Goal: Task Accomplishment & Management: Manage account settings

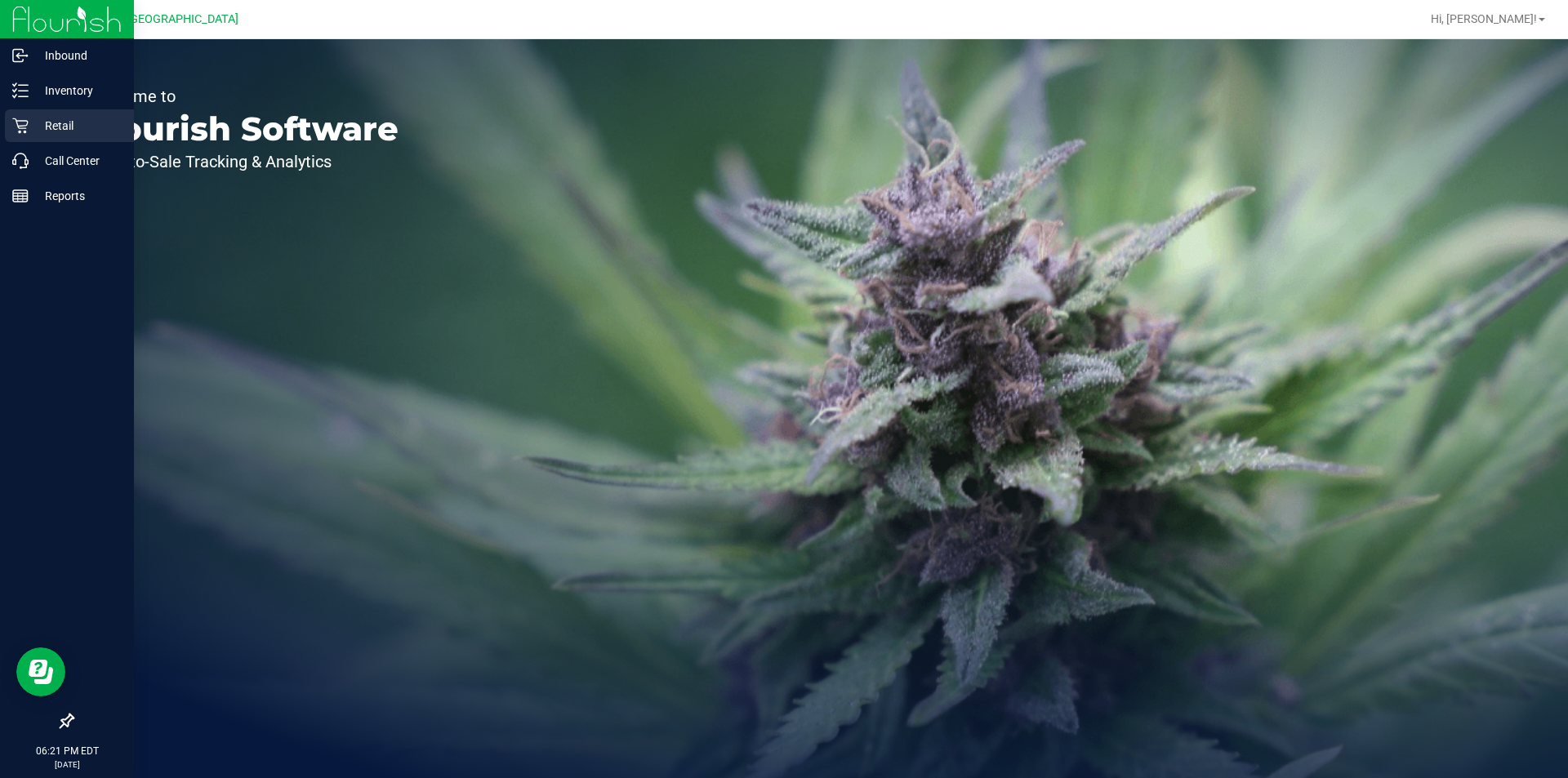
click at [70, 120] on p "Retail" at bounding box center [78, 126] width 98 height 20
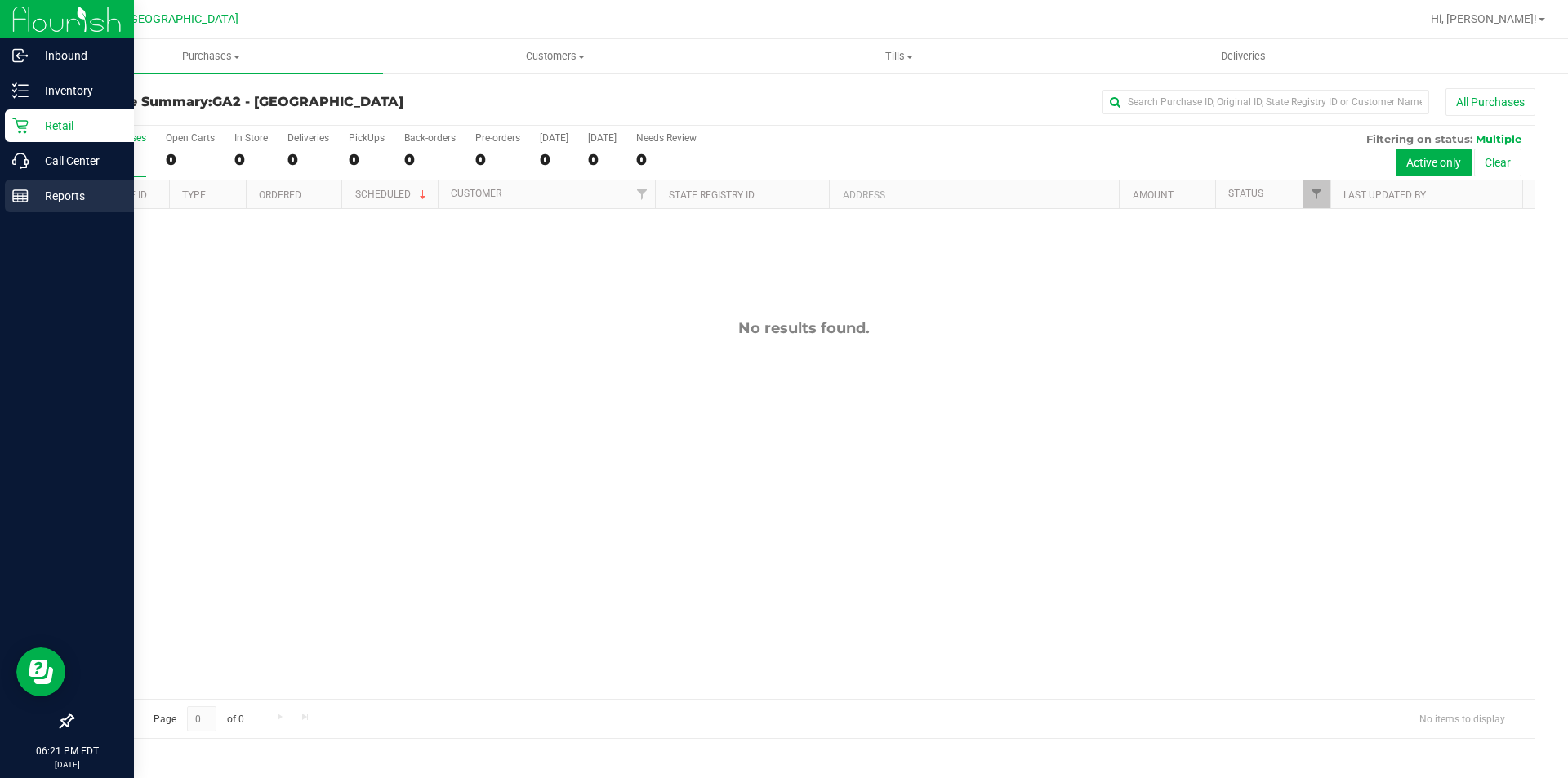
click at [64, 192] on p "Reports" at bounding box center [78, 196] width 98 height 20
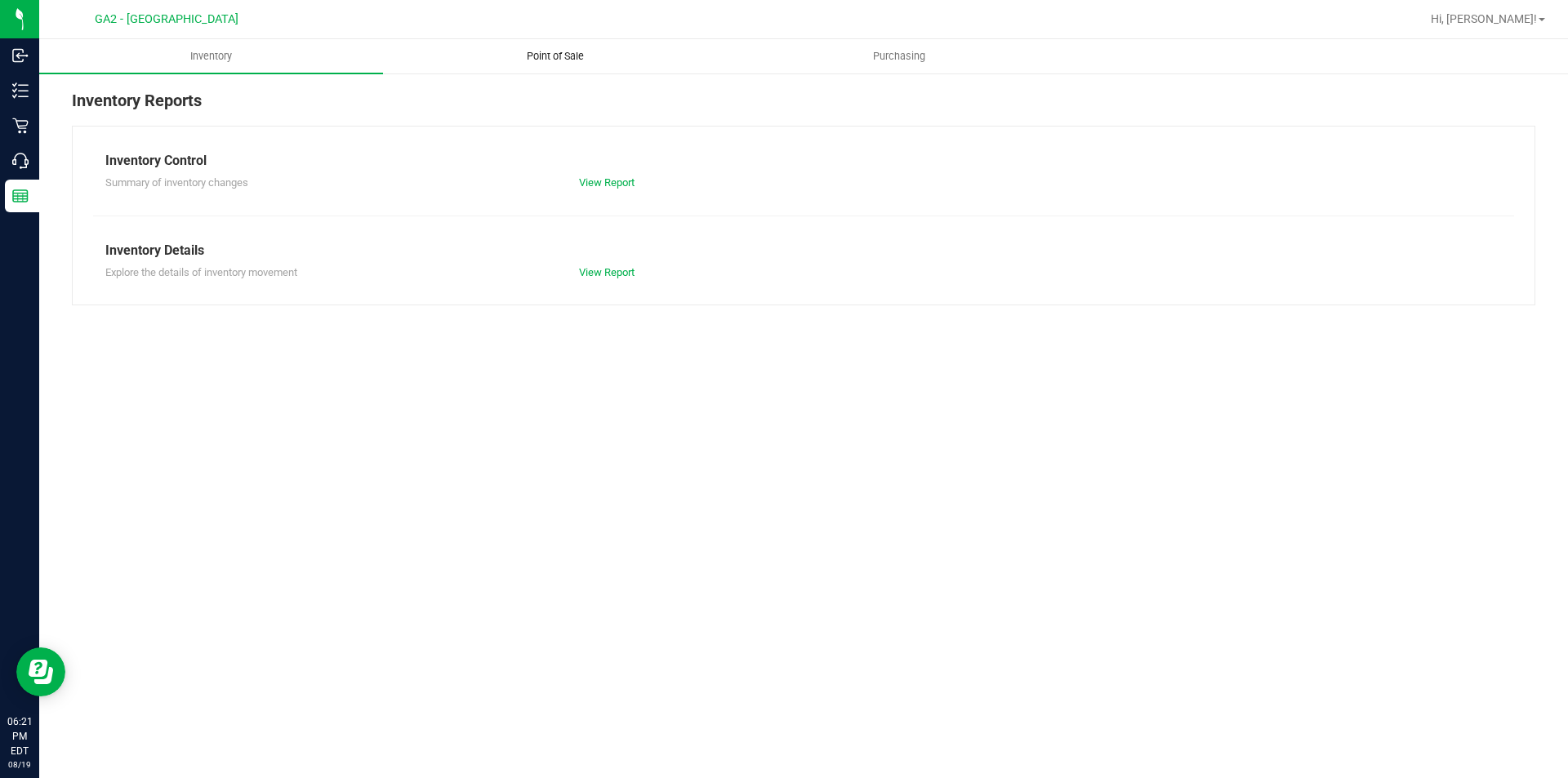
click at [587, 55] on span "Point of Sale" at bounding box center [556, 56] width 101 height 15
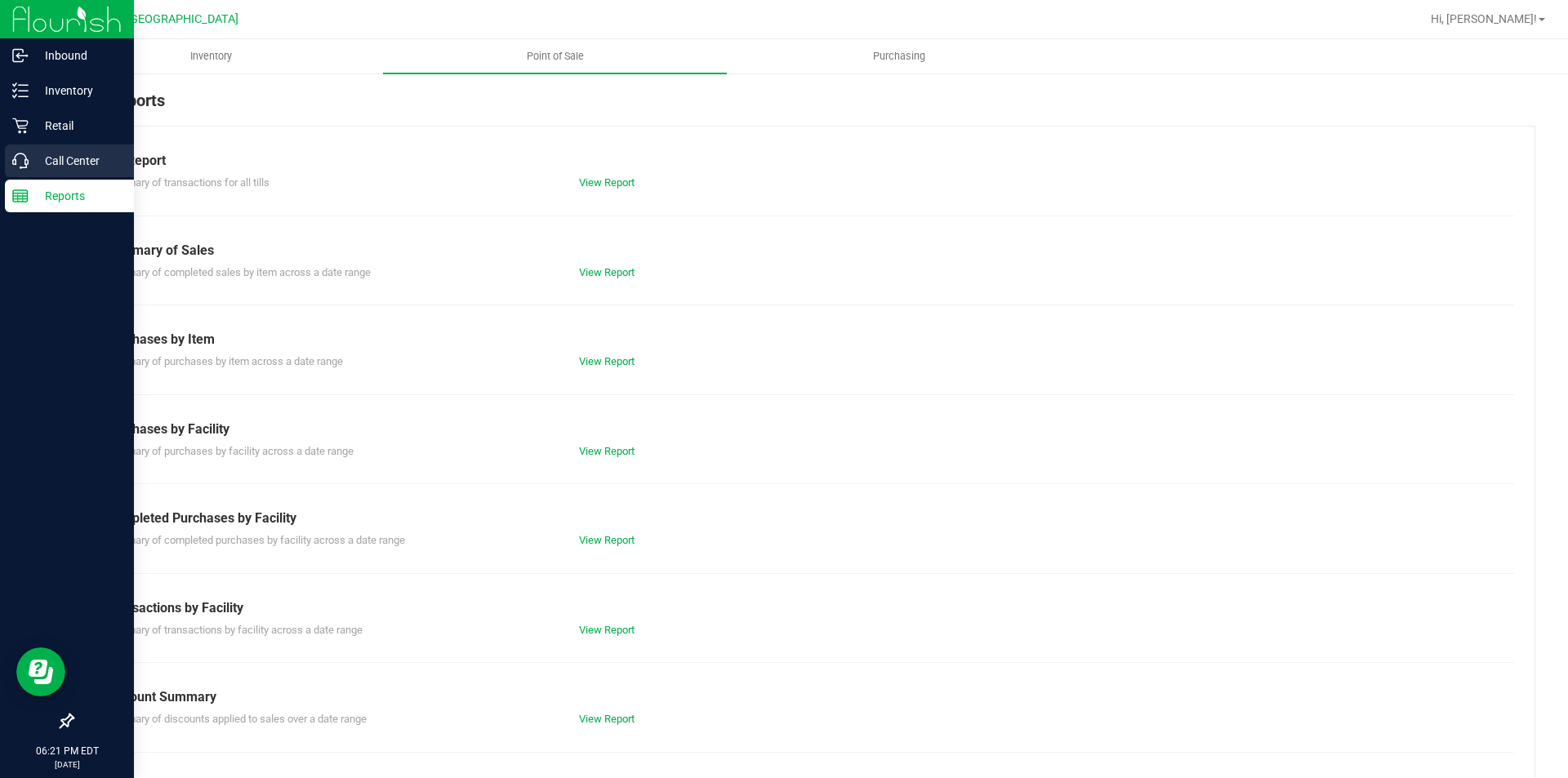
click at [32, 160] on p "Call Center" at bounding box center [78, 161] width 98 height 20
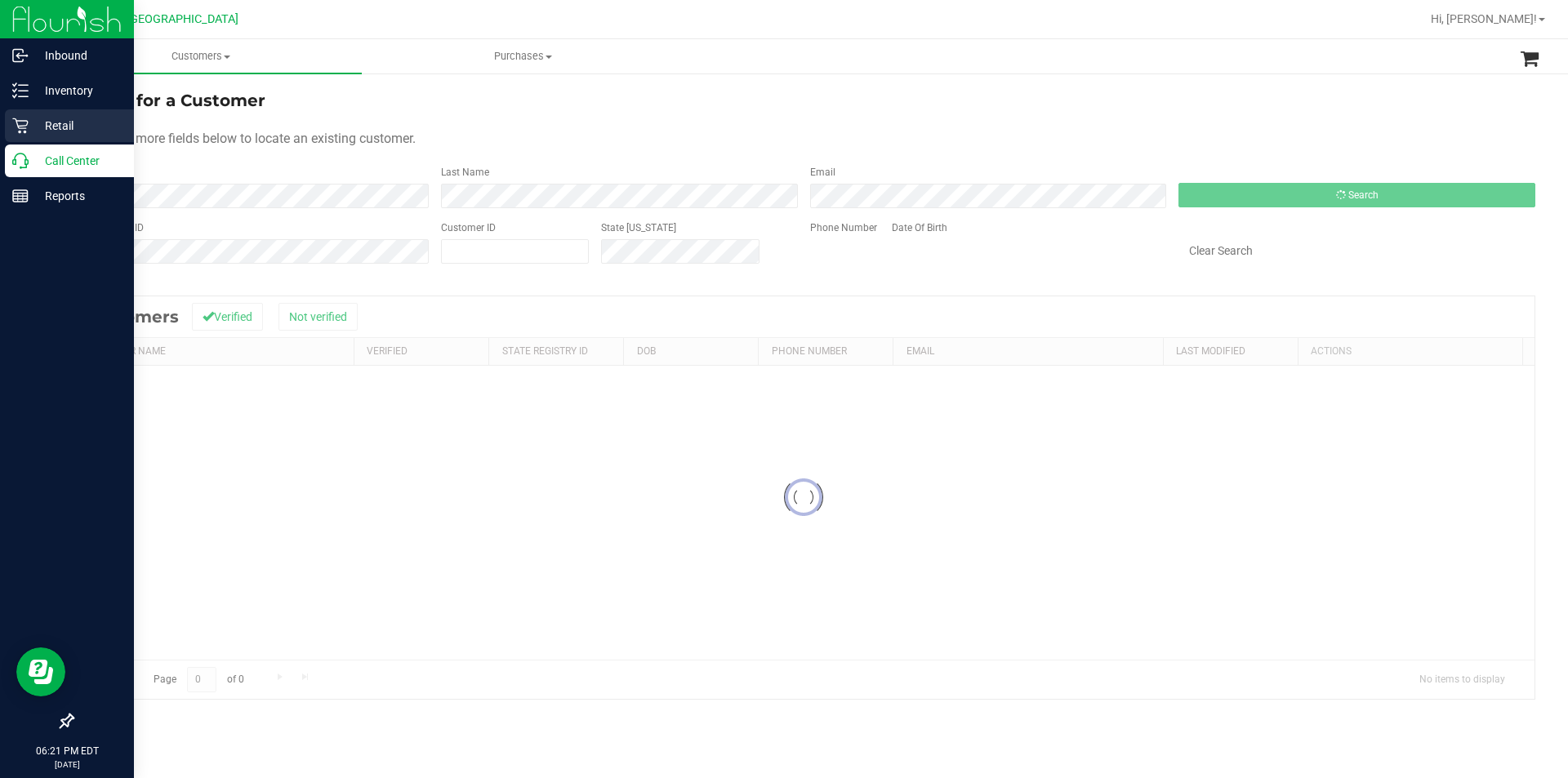
click at [46, 125] on p "Retail" at bounding box center [78, 126] width 98 height 20
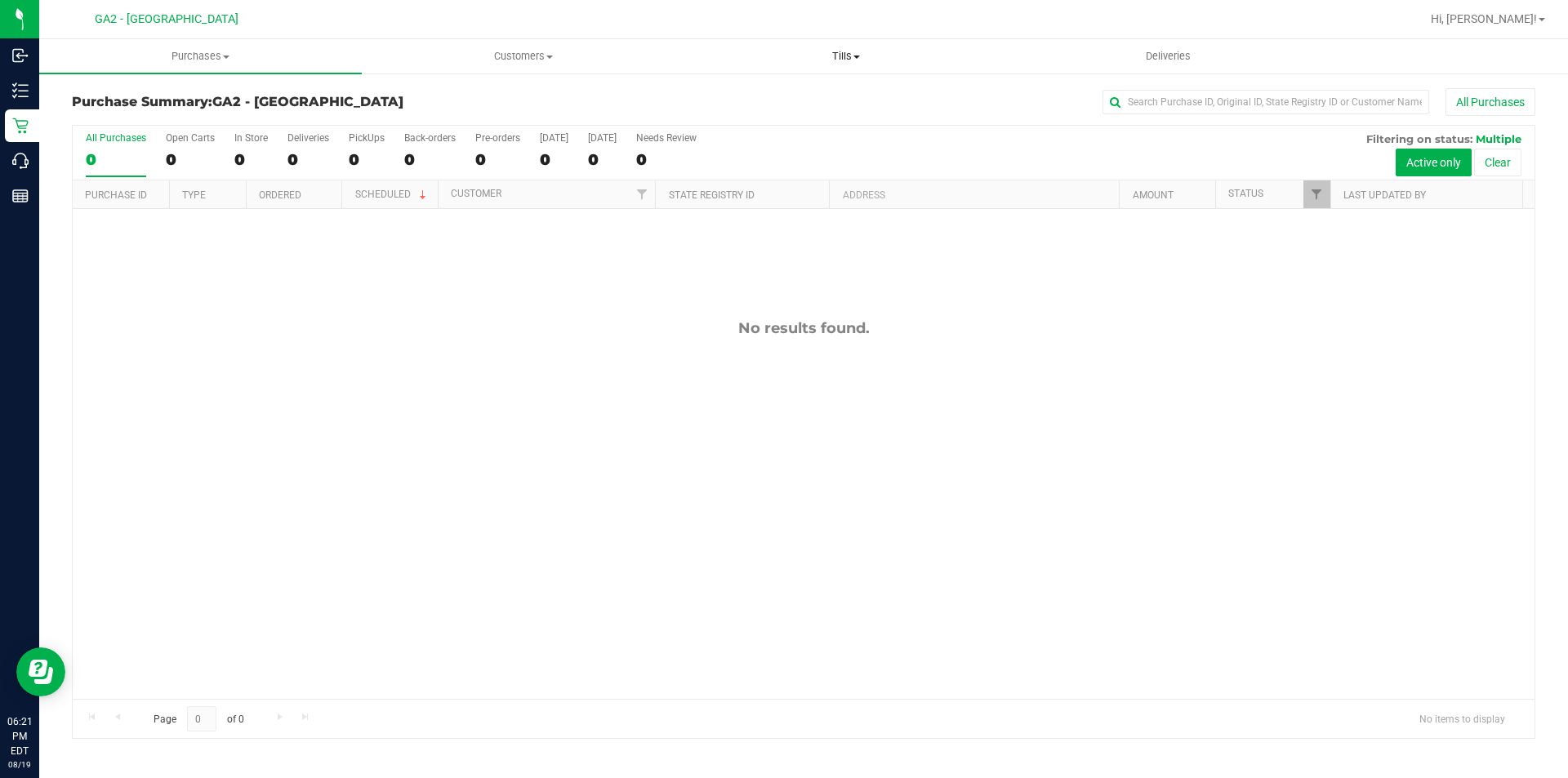
click at [842, 50] on span "Tills" at bounding box center [846, 56] width 321 height 15
click at [754, 98] on span "Manage tills" at bounding box center [739, 98] width 110 height 14
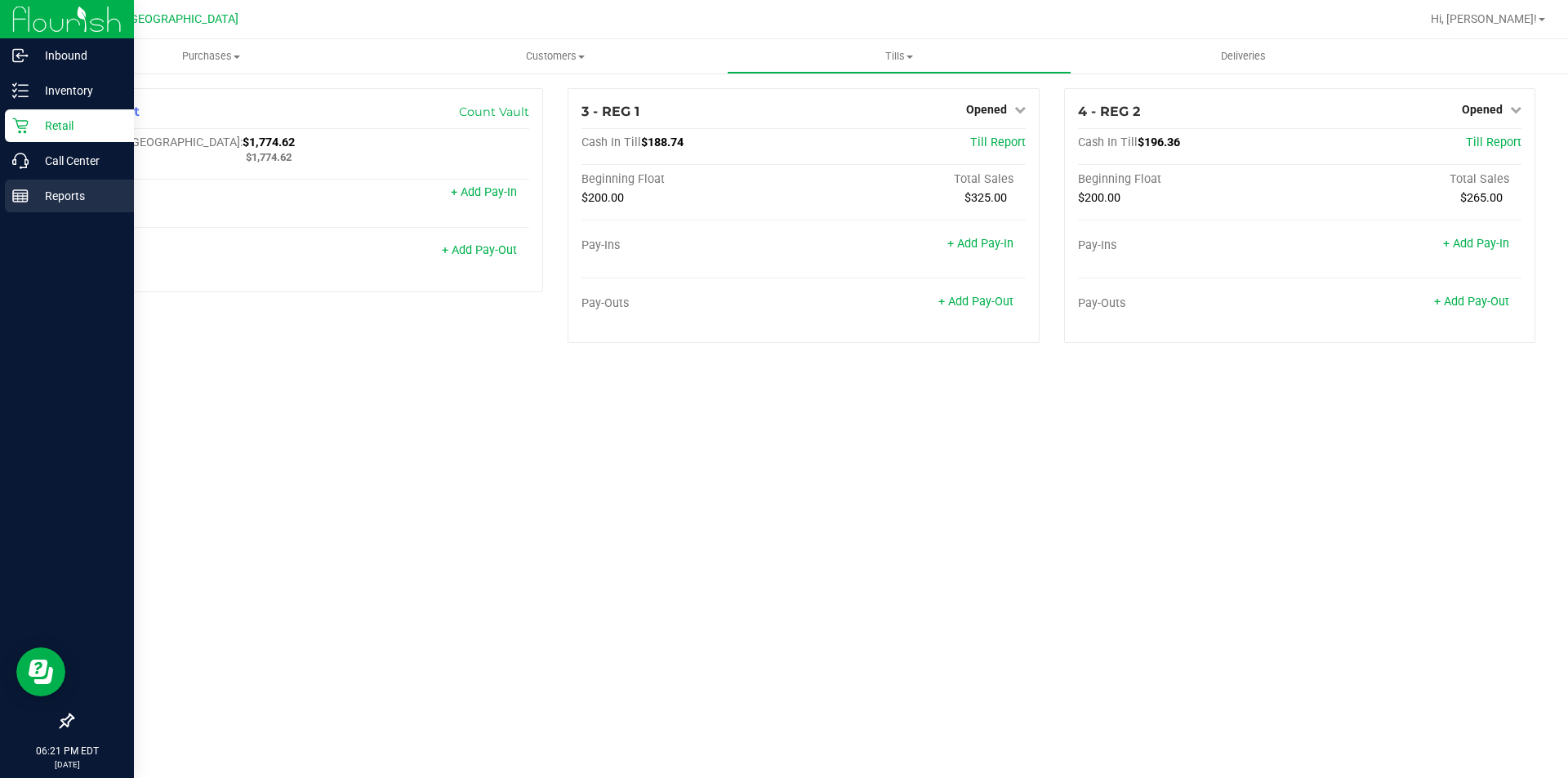
click at [40, 193] on p "Reports" at bounding box center [78, 196] width 98 height 20
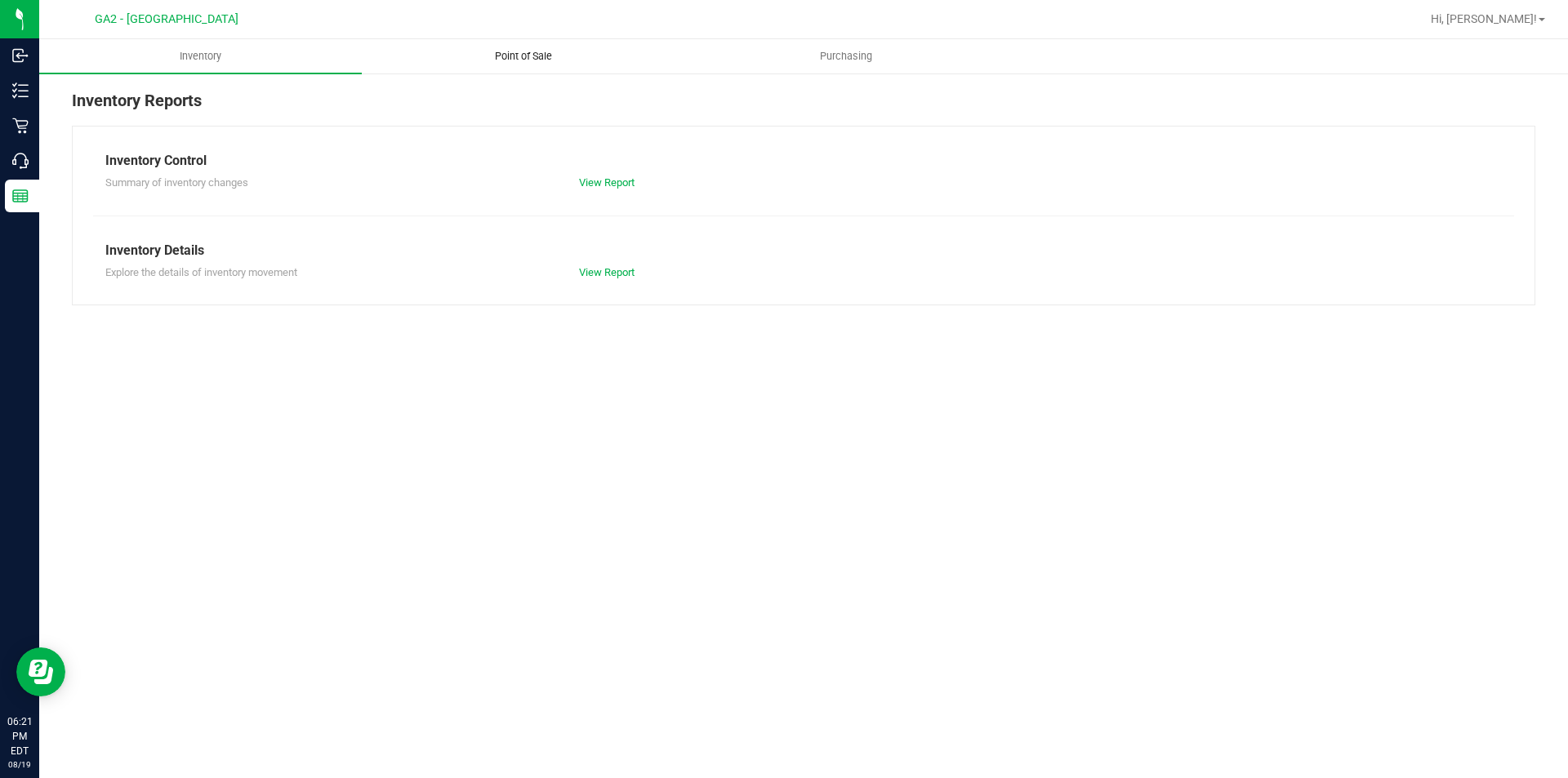
click at [514, 60] on span "Point of Sale" at bounding box center [523, 56] width 101 height 15
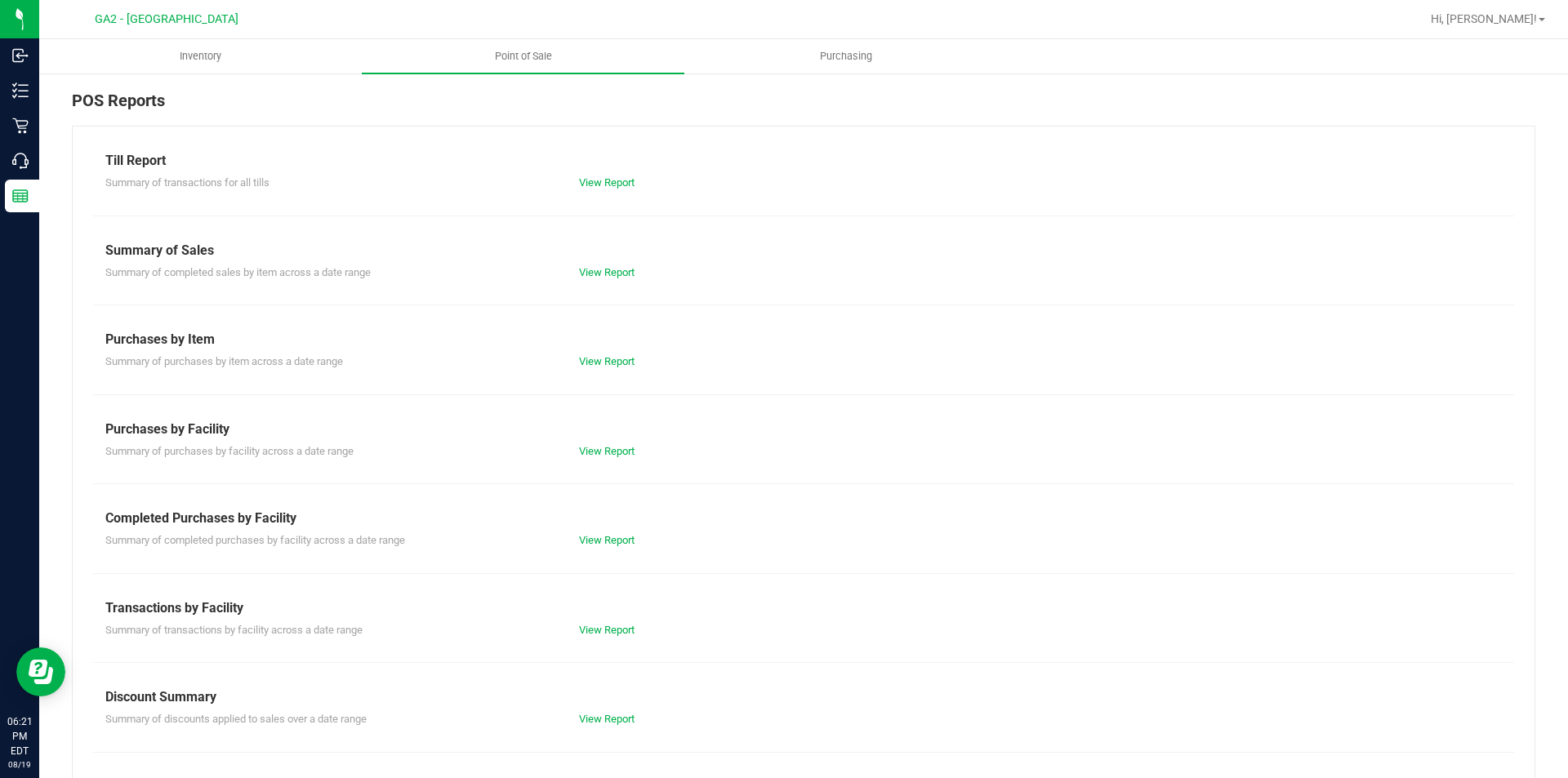
click at [611, 175] on div "View Report" at bounding box center [803, 183] width 474 height 17
click at [608, 180] on link "View Report" at bounding box center [606, 182] width 55 height 12
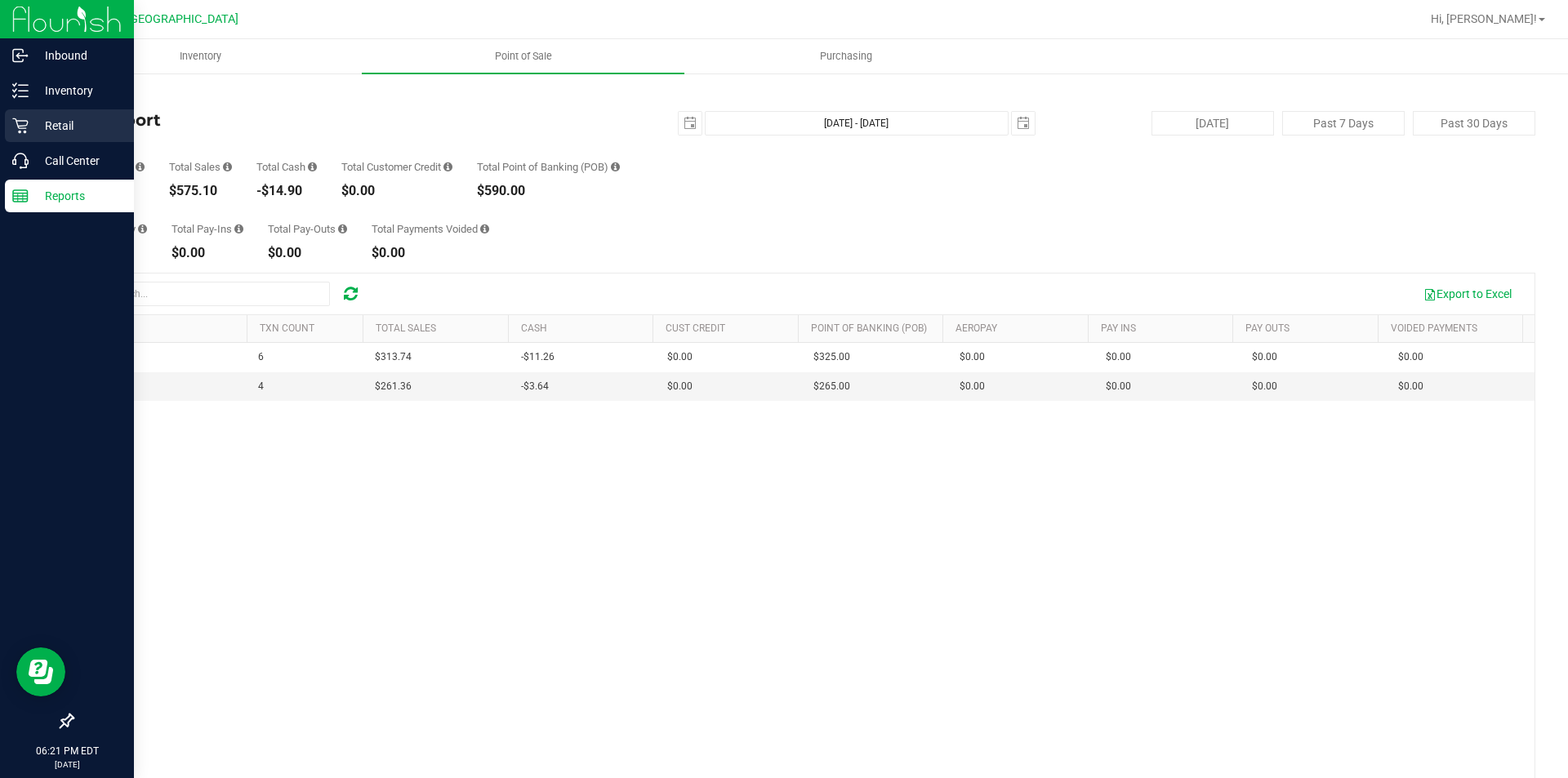
click at [67, 122] on p "Retail" at bounding box center [78, 126] width 98 height 20
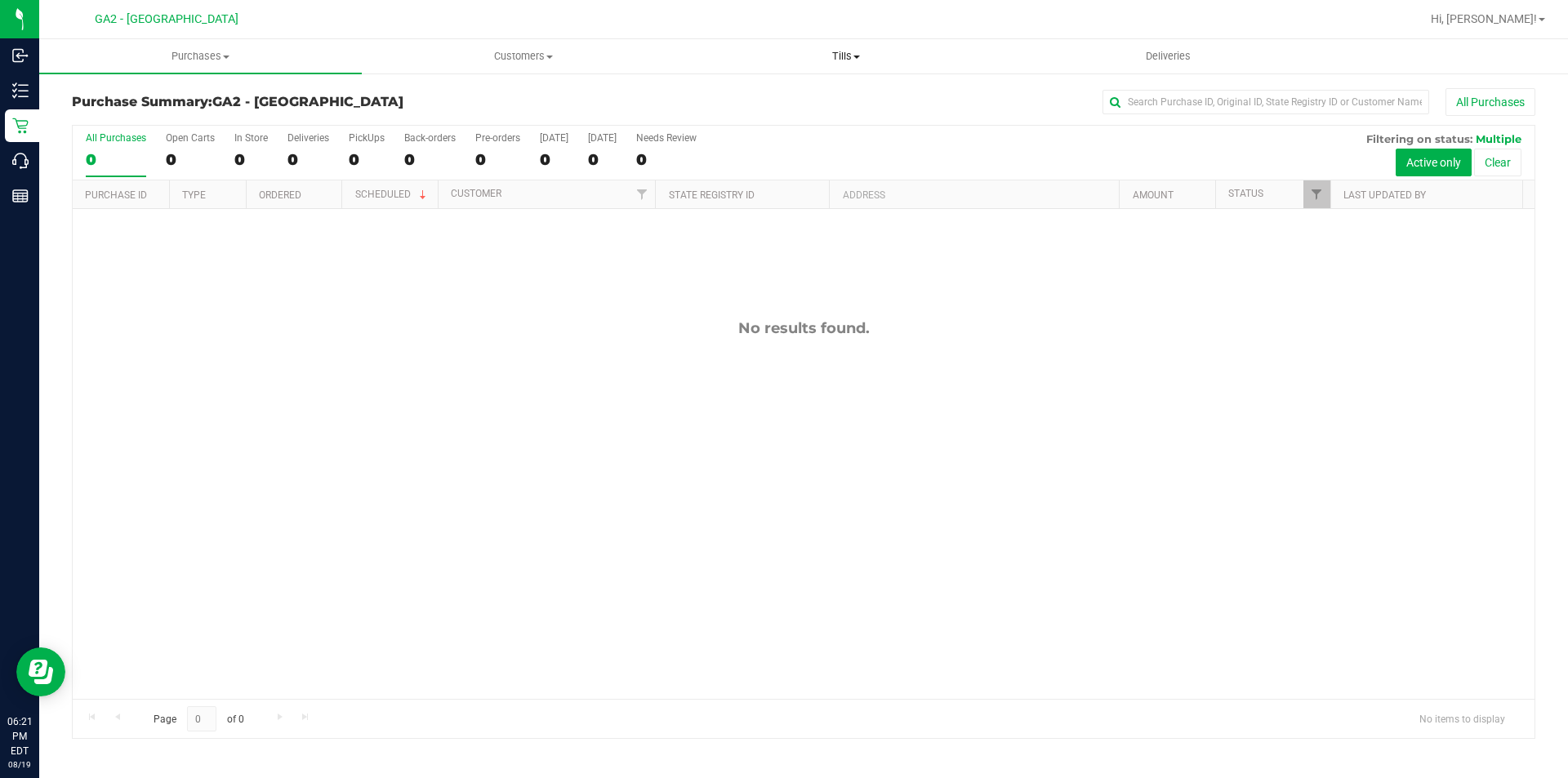
click at [833, 57] on span "Tills" at bounding box center [846, 56] width 321 height 15
click at [815, 92] on li "Manage tills" at bounding box center [846, 99] width 323 height 20
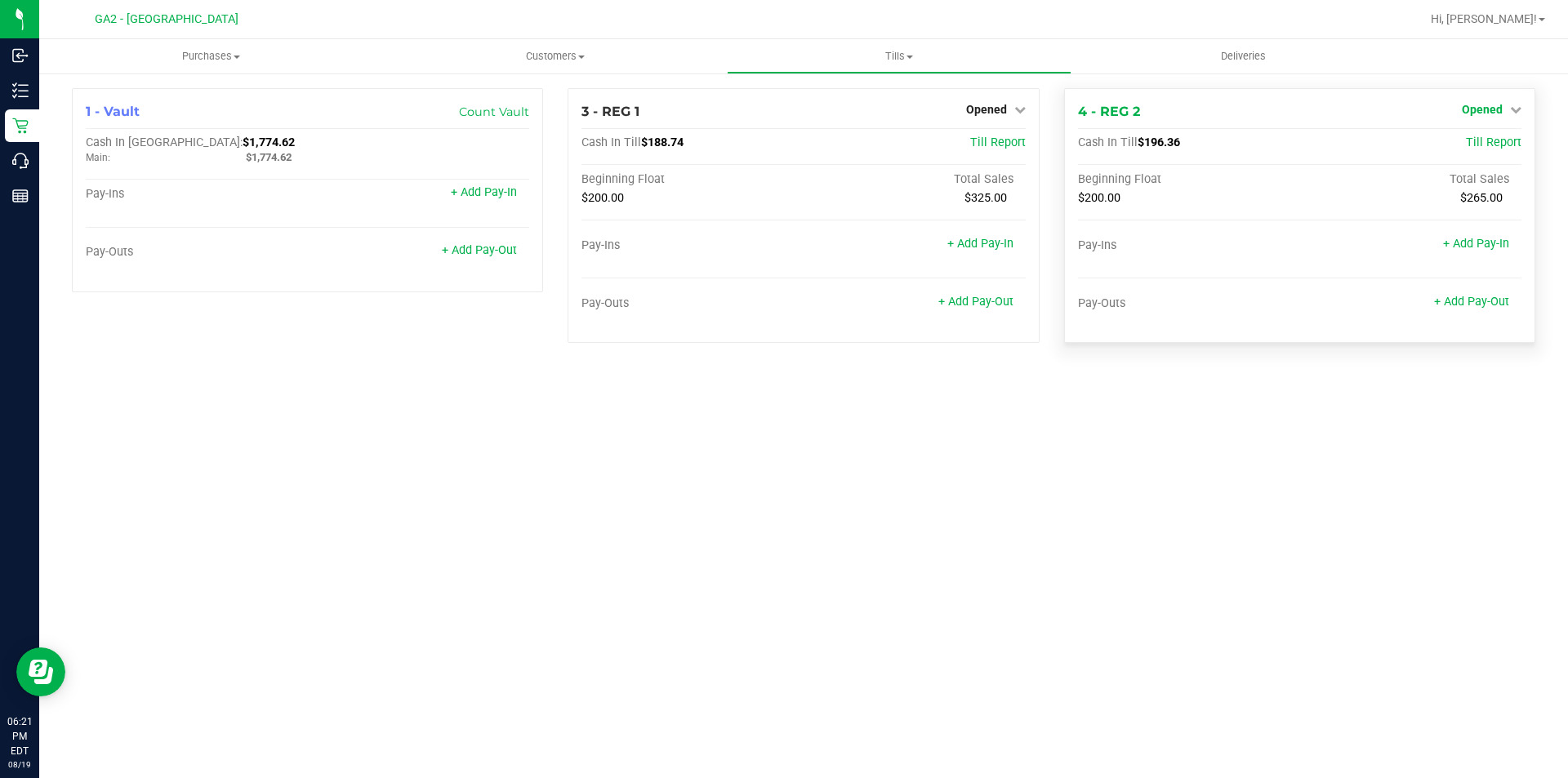
click at [1505, 109] on link "Opened" at bounding box center [1491, 109] width 60 height 13
click at [1350, 225] on div "Beginning Float Total Sales $200.00 $265.00" at bounding box center [1300, 205] width 444 height 66
click at [1495, 243] on link "+ Add Pay-In" at bounding box center [1476, 243] width 66 height 14
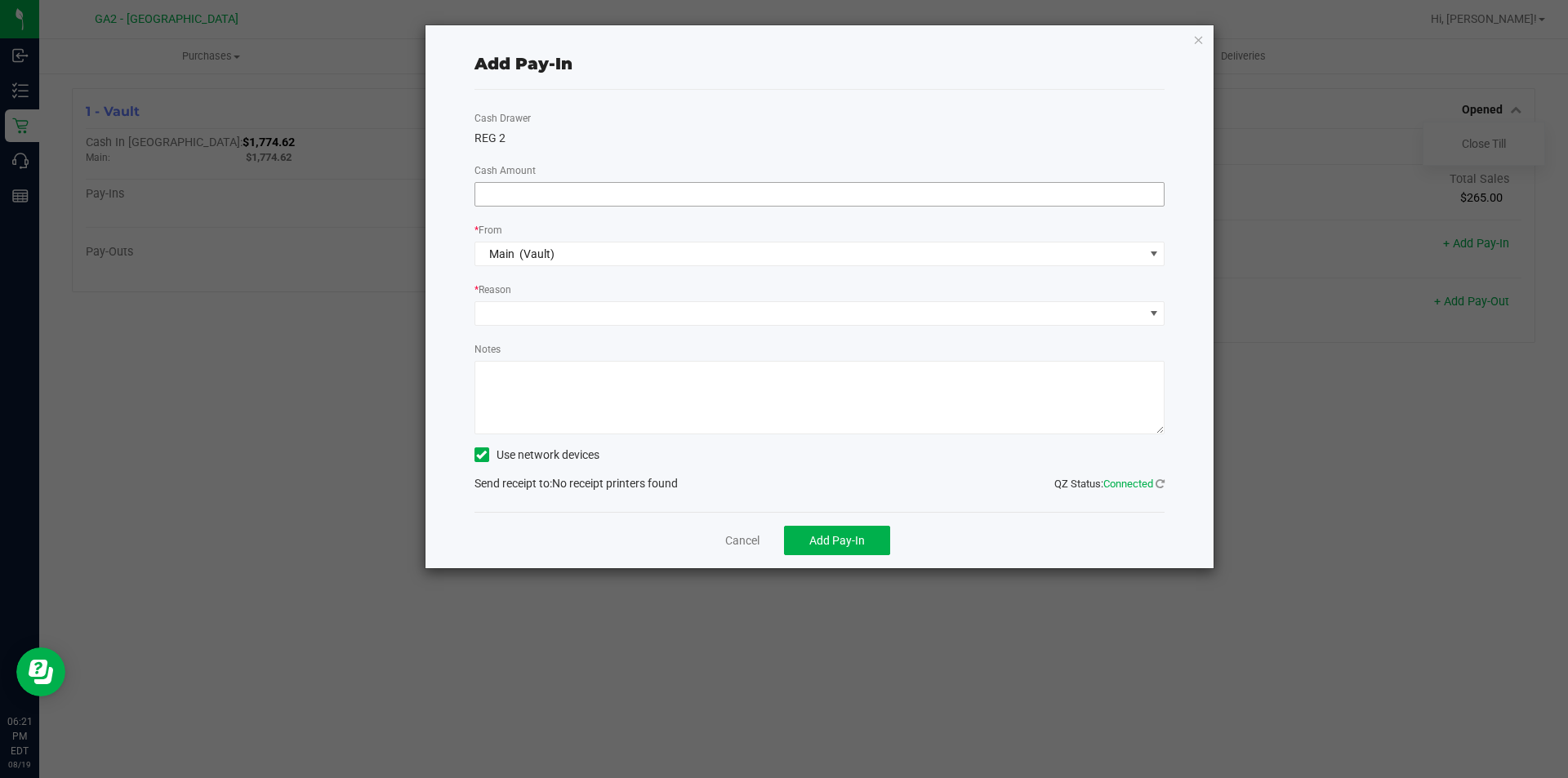
click at [533, 191] on input at bounding box center [820, 194] width 689 height 23
type input "$3.64"
click at [581, 310] on span at bounding box center [810, 314] width 669 height 23
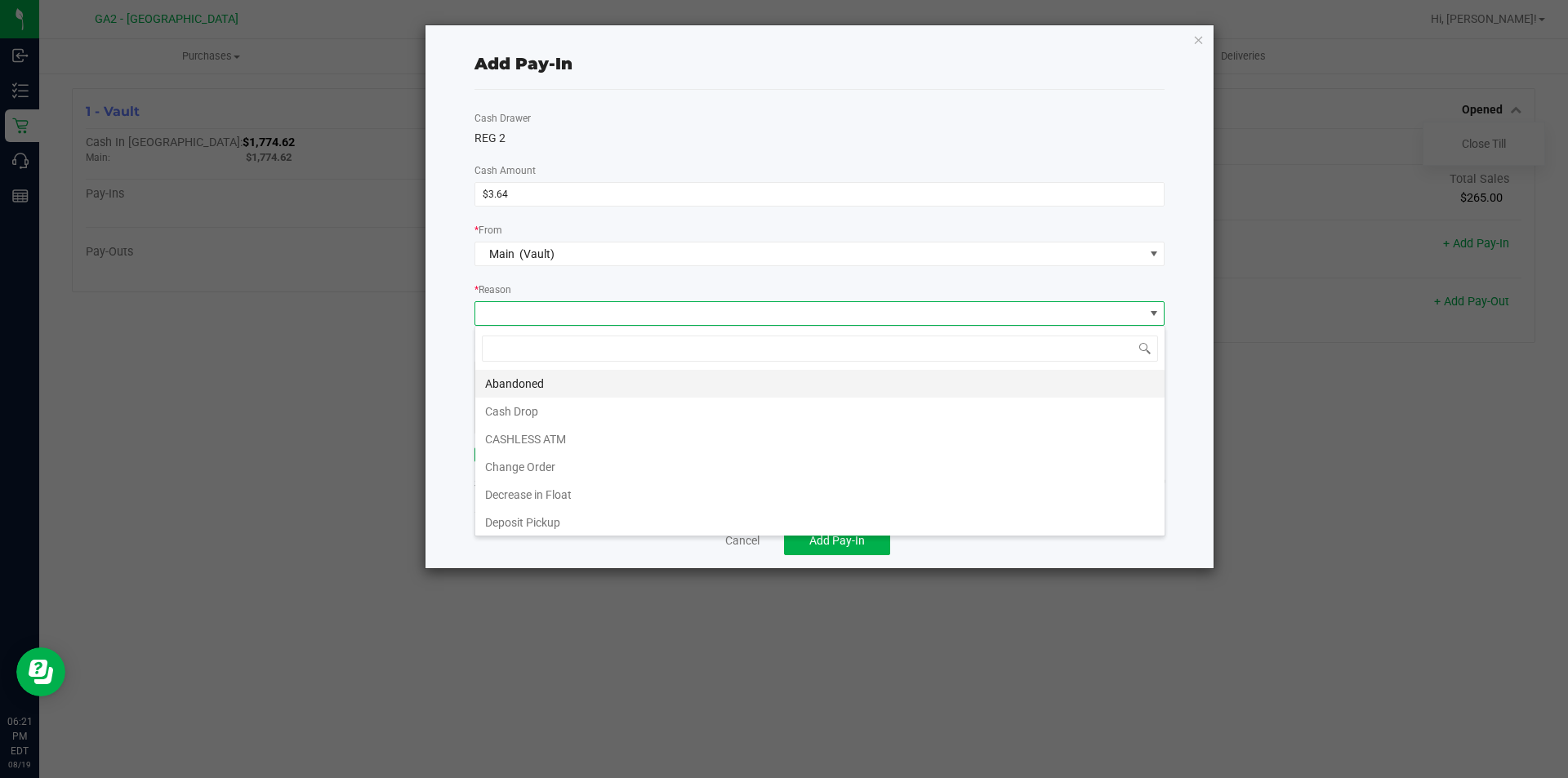
scroll to position [25, 690]
drag, startPoint x: 571, startPoint y: 434, endPoint x: 560, endPoint y: 435, distance: 11.0
click at [570, 434] on li "CASHLESS ATM" at bounding box center [820, 439] width 689 height 28
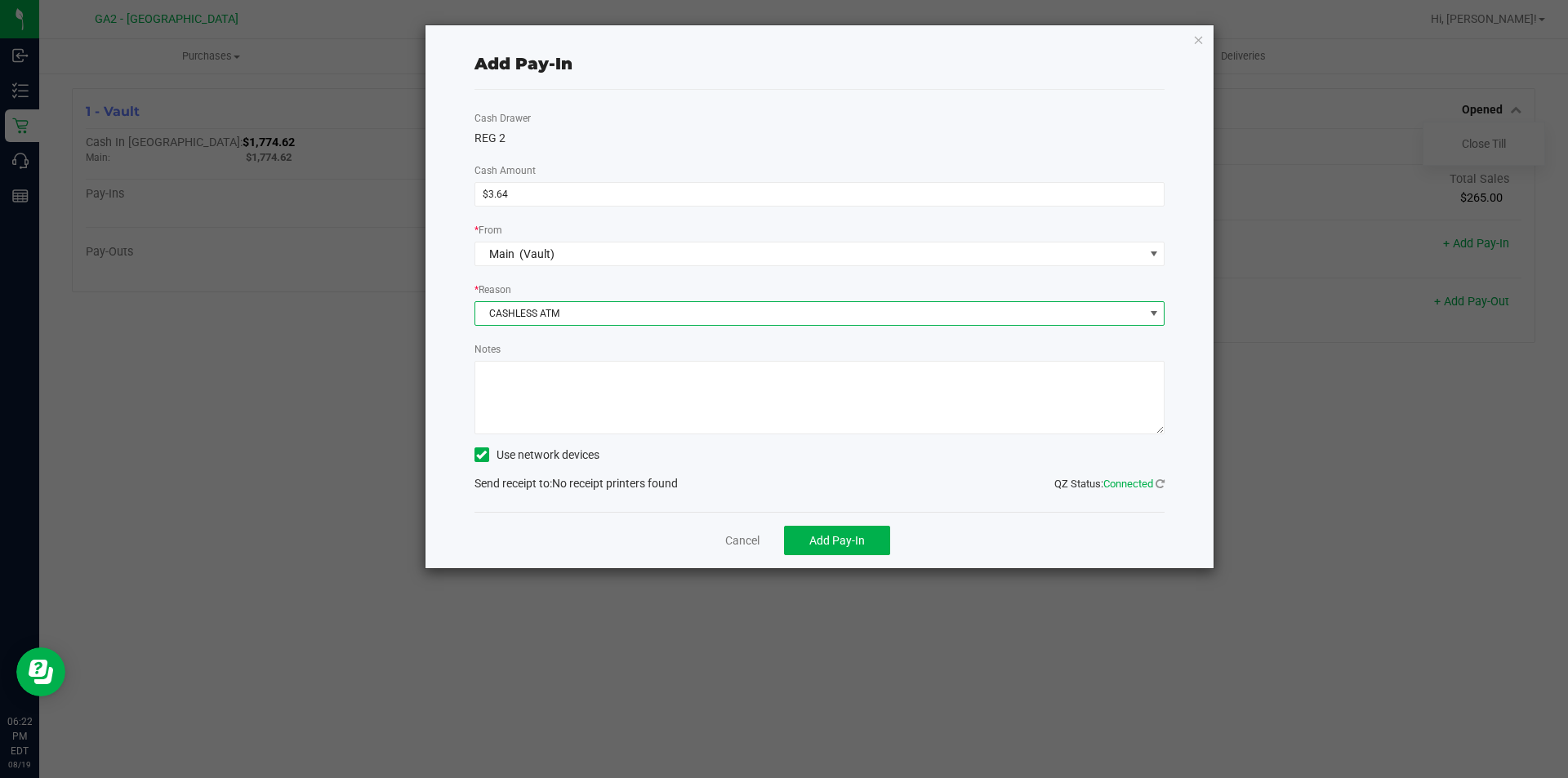
click at [566, 374] on textarea "Notes" at bounding box center [820, 397] width 690 height 74
click at [479, 454] on icon at bounding box center [481, 454] width 11 height 0
click at [0, 0] on input "Use network devices" at bounding box center [0, 0] width 0 height 0
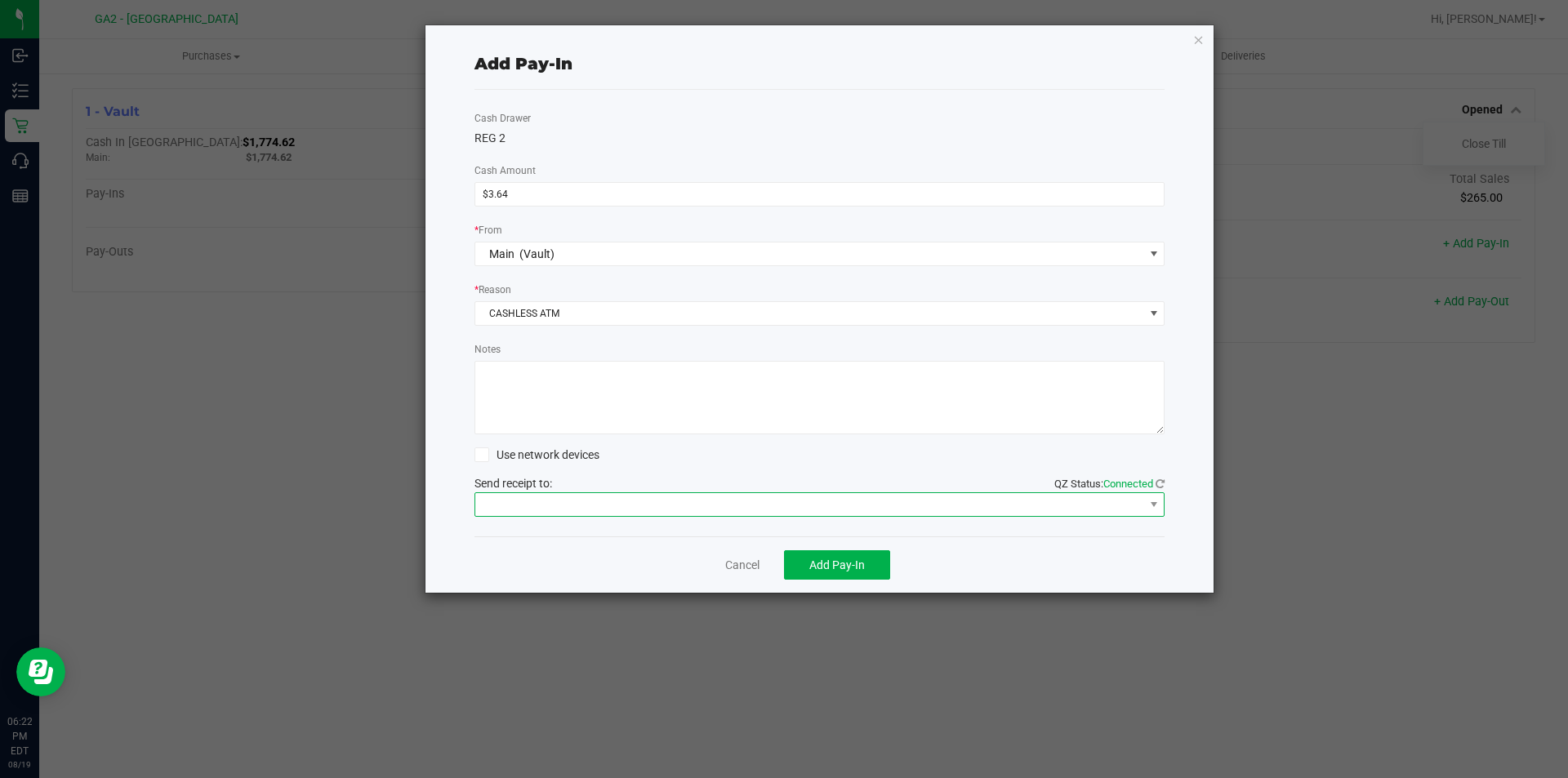
click at [610, 513] on span at bounding box center [810, 505] width 669 height 23
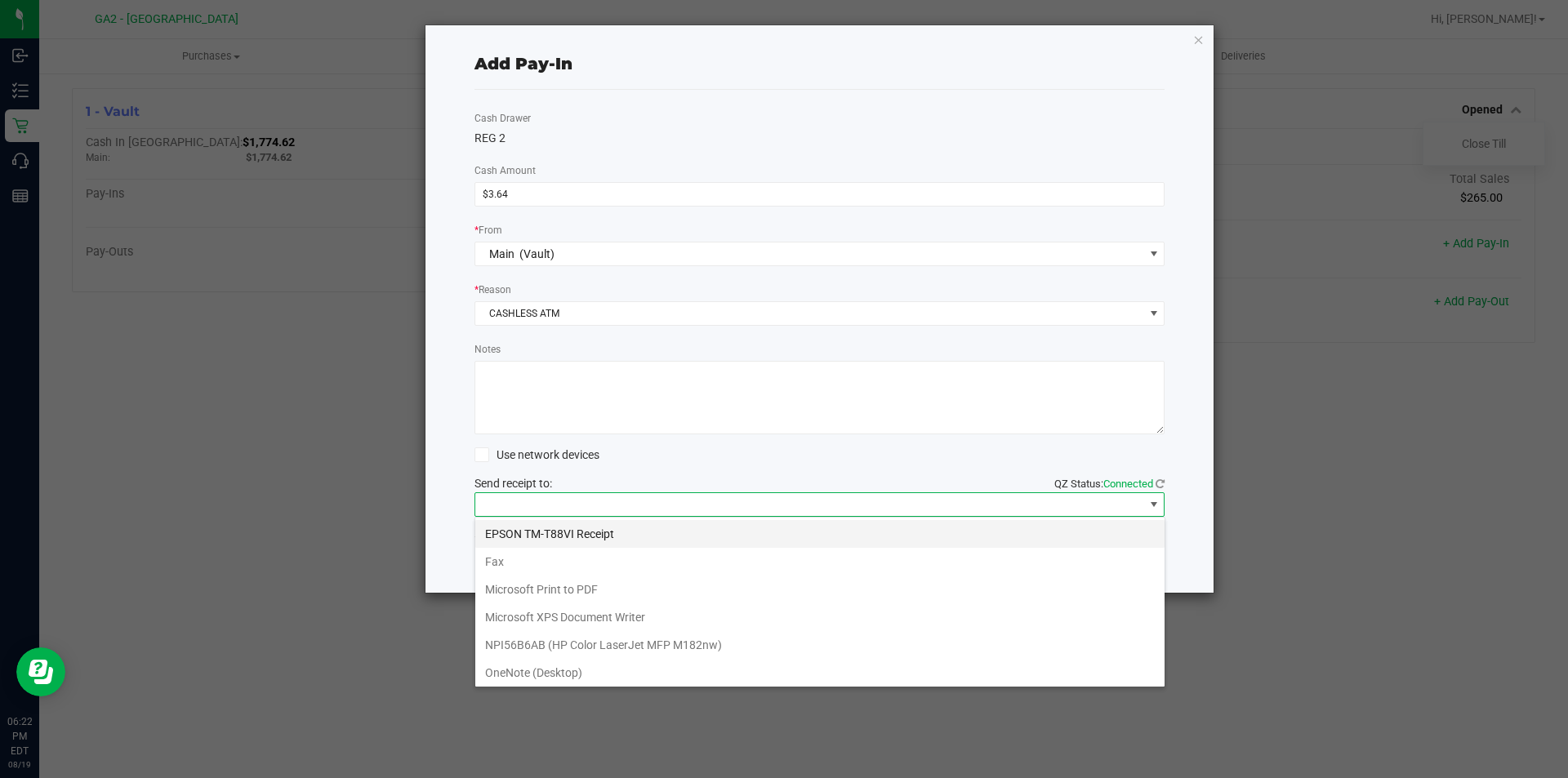
click at [603, 531] on Receipt "EPSON TM-T88VI Receipt" at bounding box center [820, 534] width 689 height 28
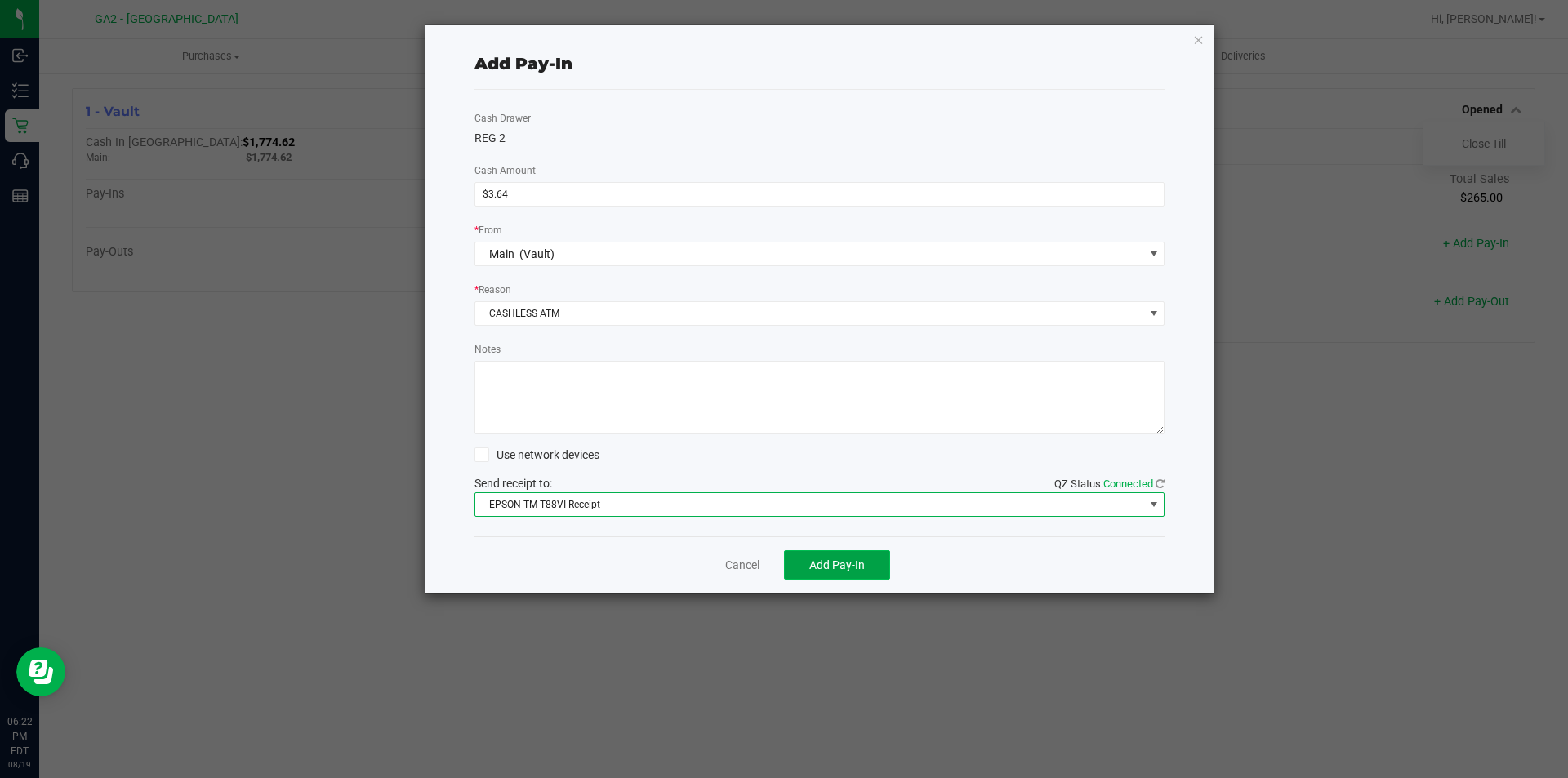
click at [854, 578] on button "Add Pay-In" at bounding box center [837, 565] width 106 height 30
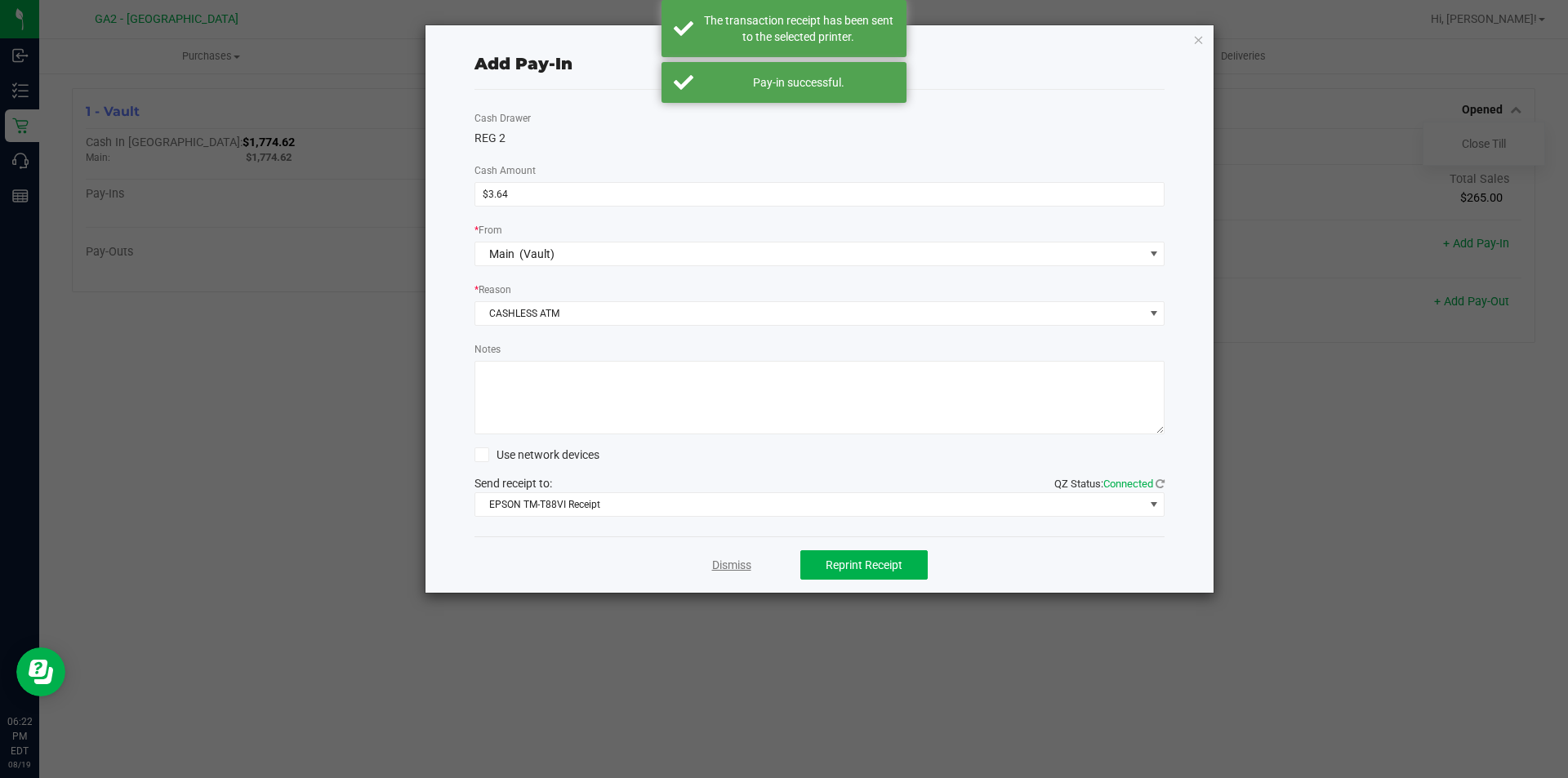
click at [733, 561] on link "Dismiss" at bounding box center [731, 565] width 39 height 17
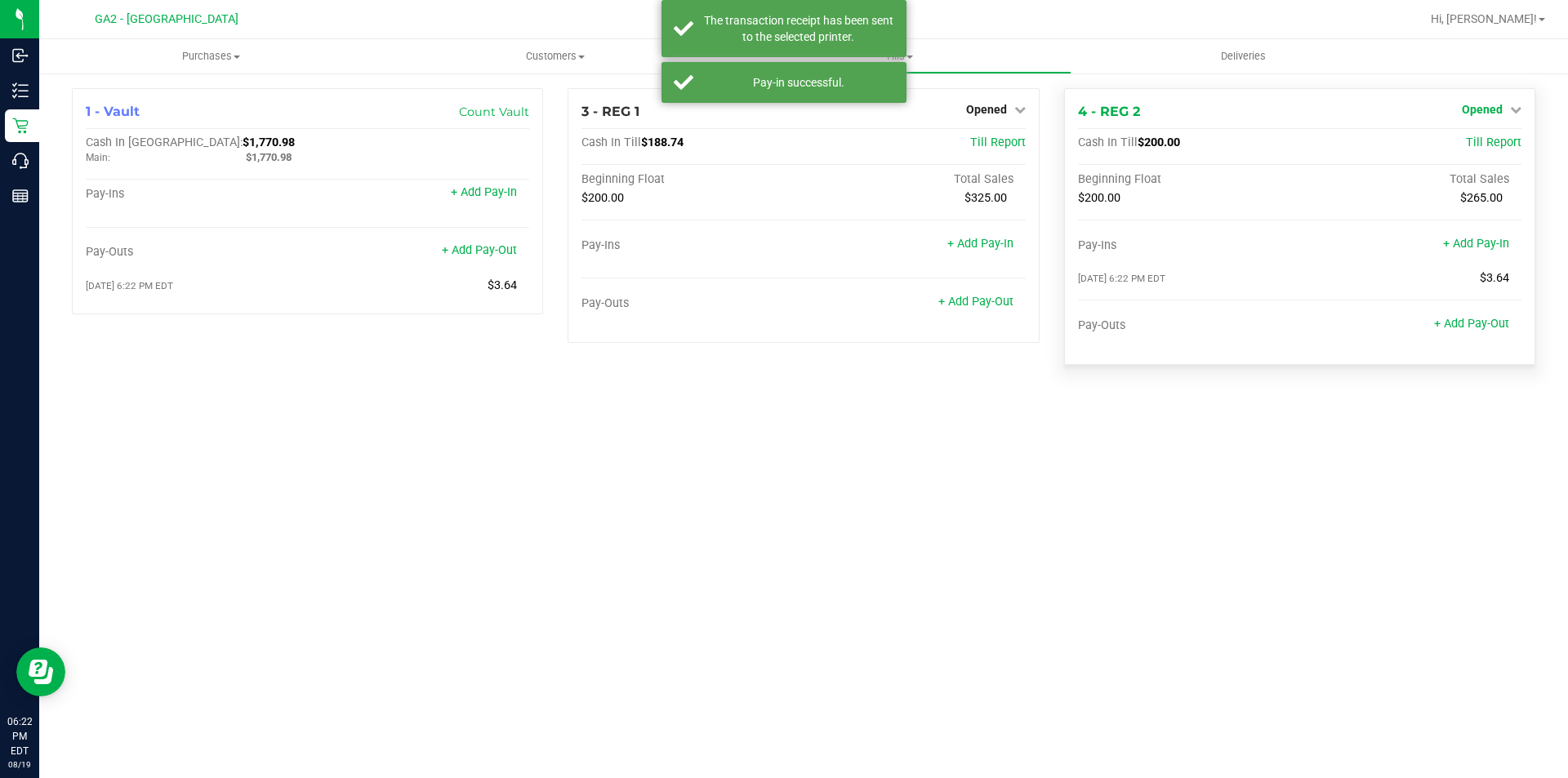
click at [1468, 110] on span "Opened" at bounding box center [1481, 109] width 41 height 13
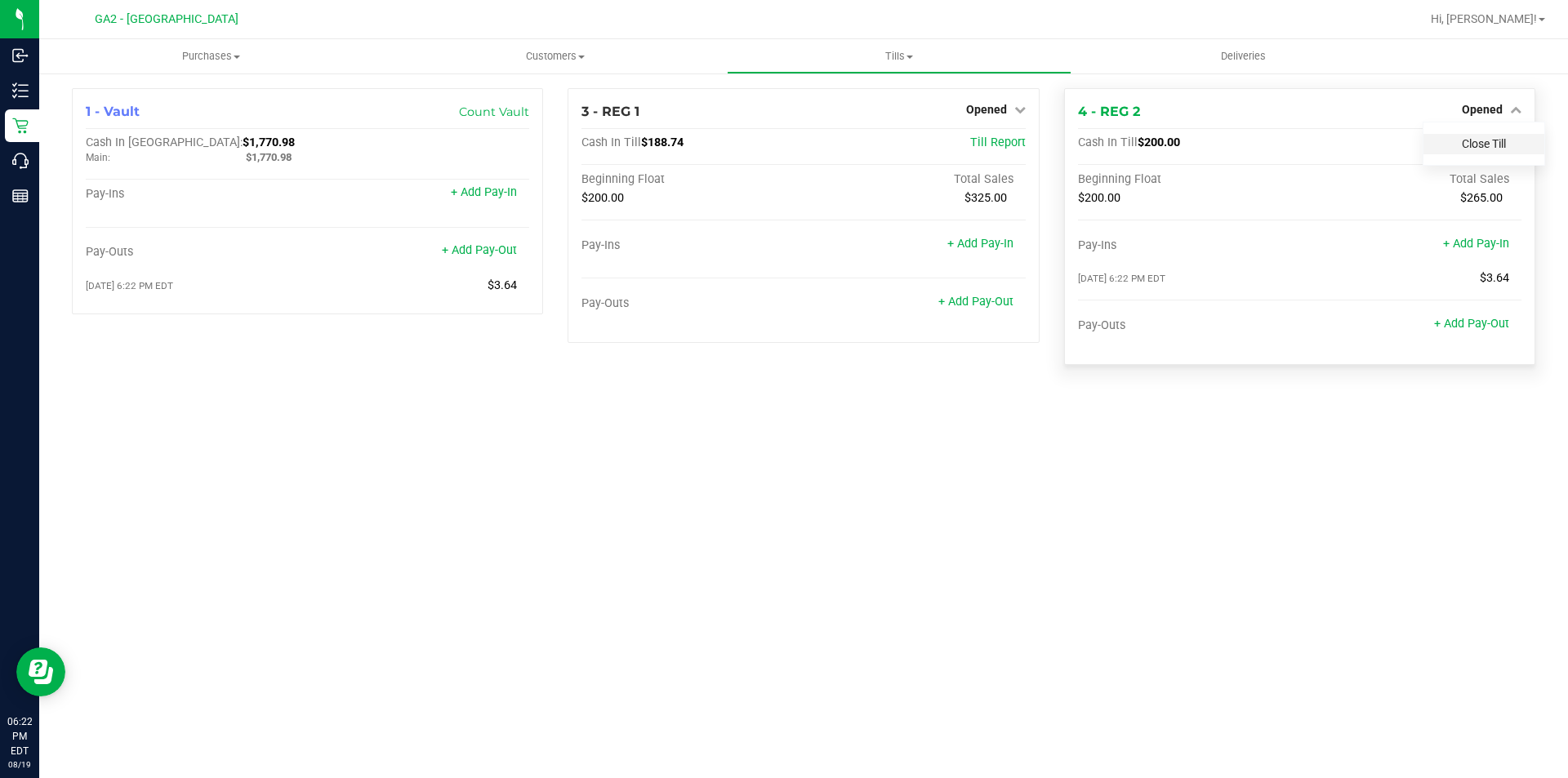
click at [1481, 150] on div "Close Till" at bounding box center [1484, 144] width 121 height 21
click at [1469, 148] on link "Close Till" at bounding box center [1483, 144] width 44 height 13
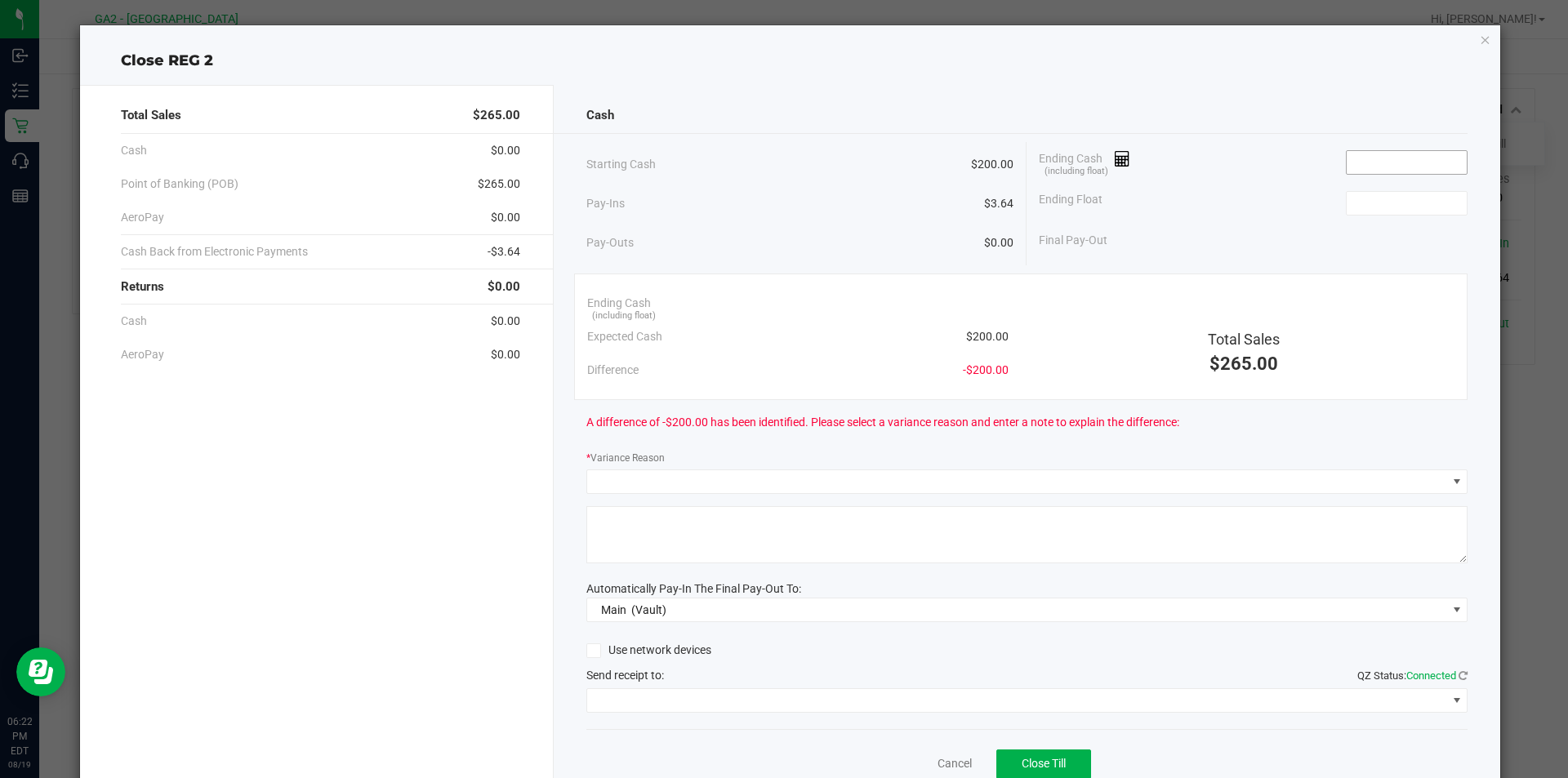
click at [1402, 158] on input at bounding box center [1406, 162] width 120 height 23
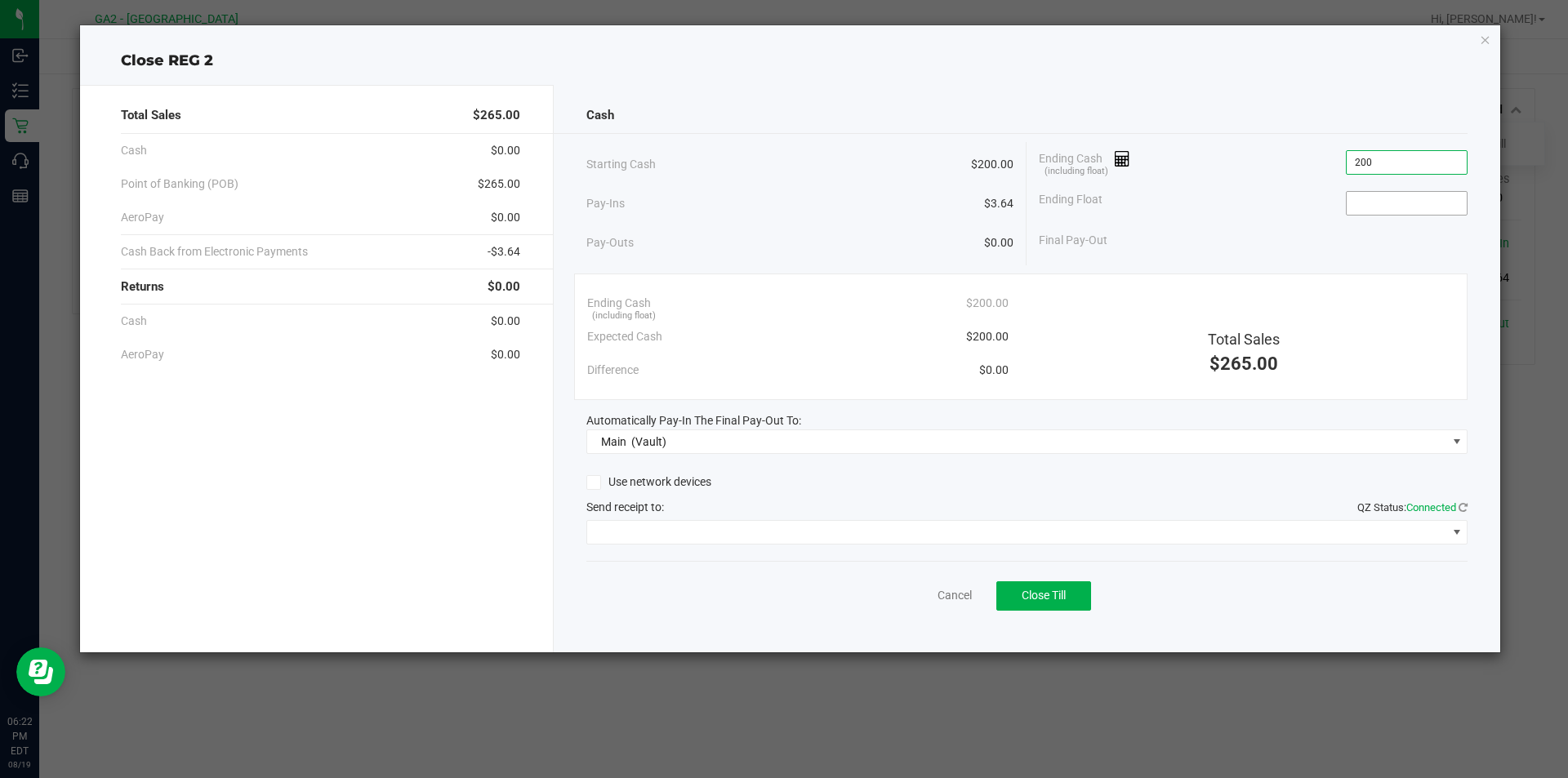
type input "$200.00"
click at [1401, 191] on span at bounding box center [1406, 204] width 122 height 25
click at [1419, 197] on input at bounding box center [1406, 204] width 120 height 23
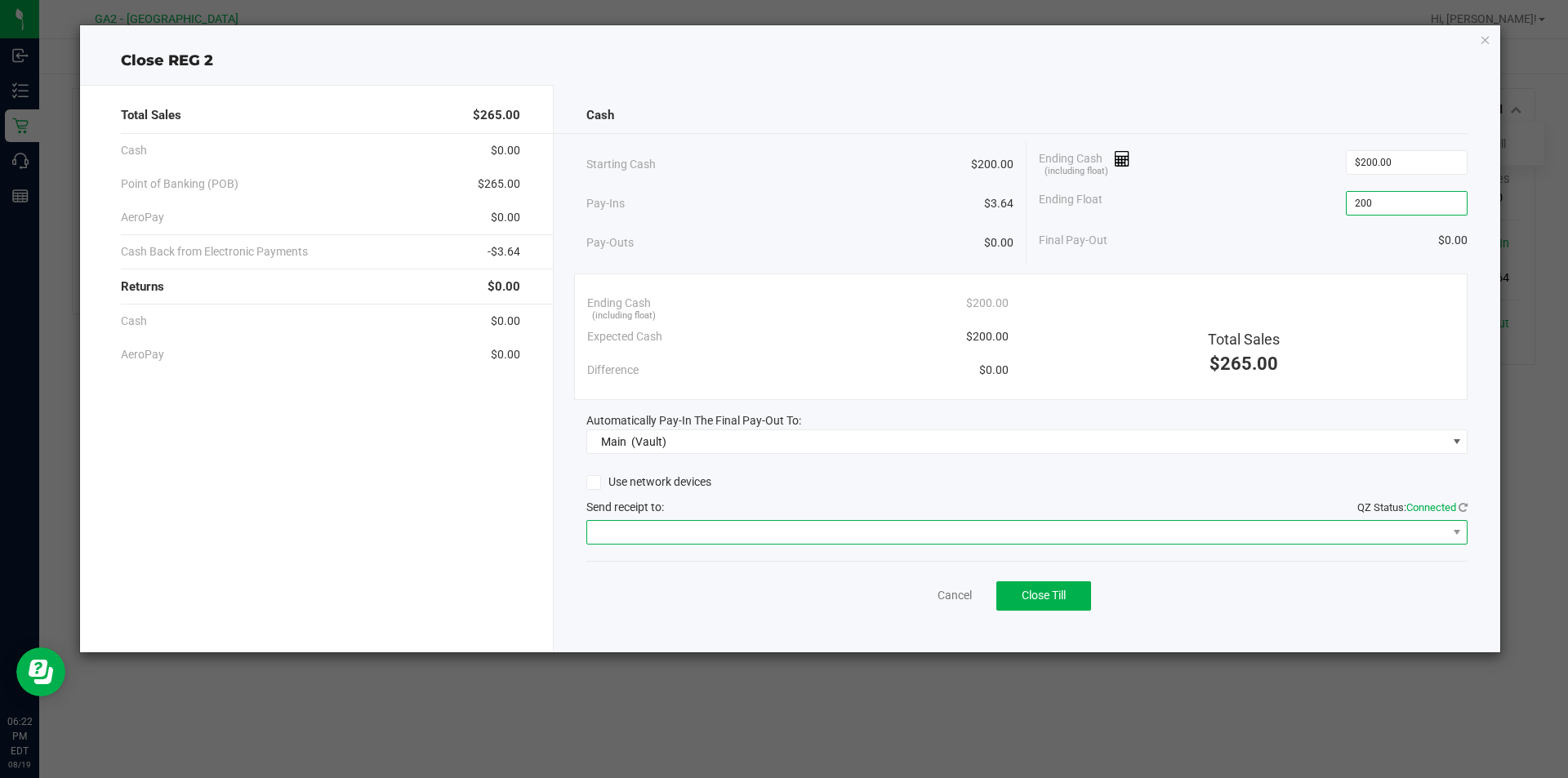
type input "$200.00"
click at [719, 540] on span at bounding box center [1017, 532] width 860 height 23
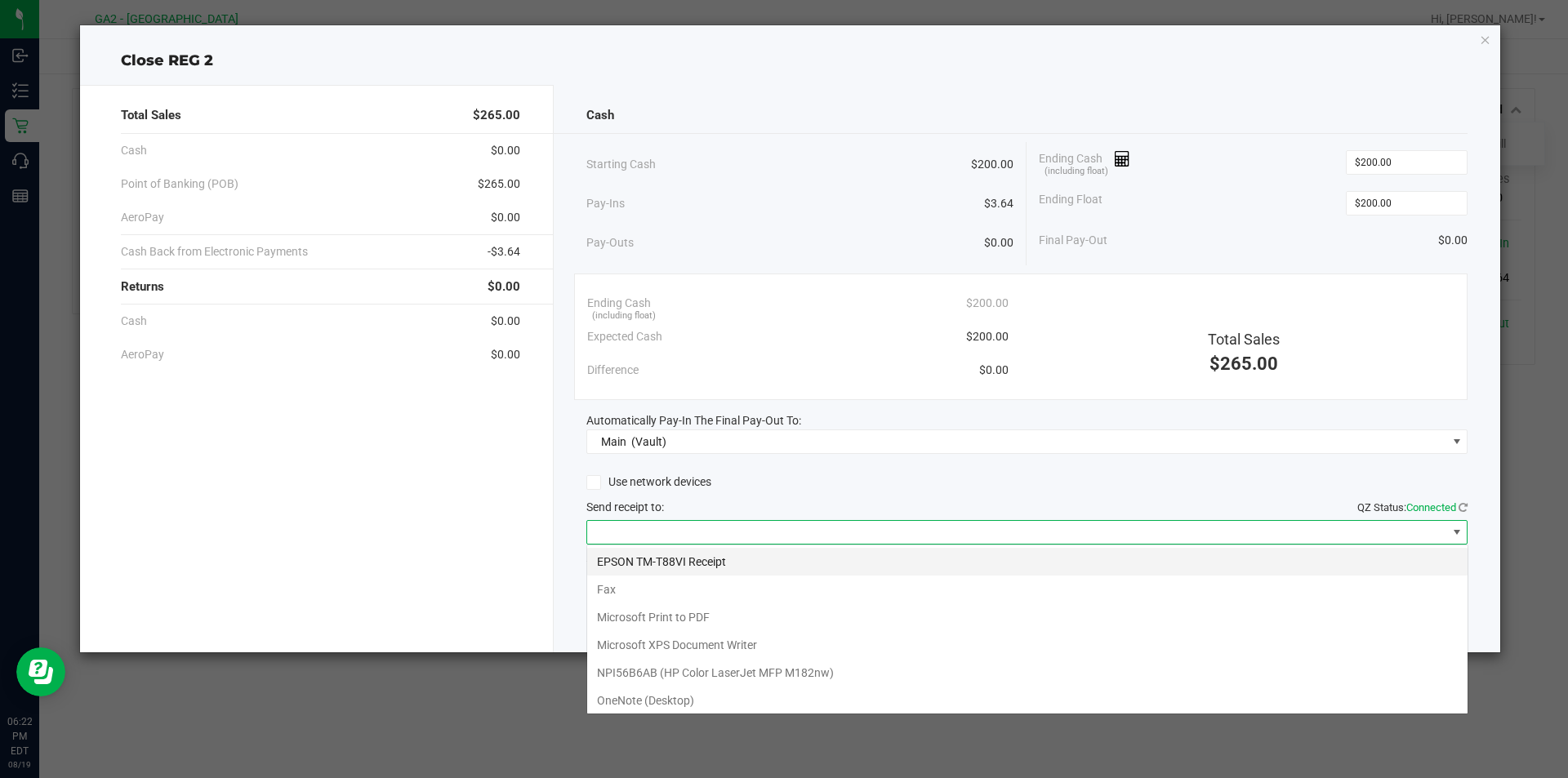
scroll to position [25, 881]
click at [623, 565] on Receipt "EPSON TM-T88VI Receipt" at bounding box center [1027, 562] width 880 height 28
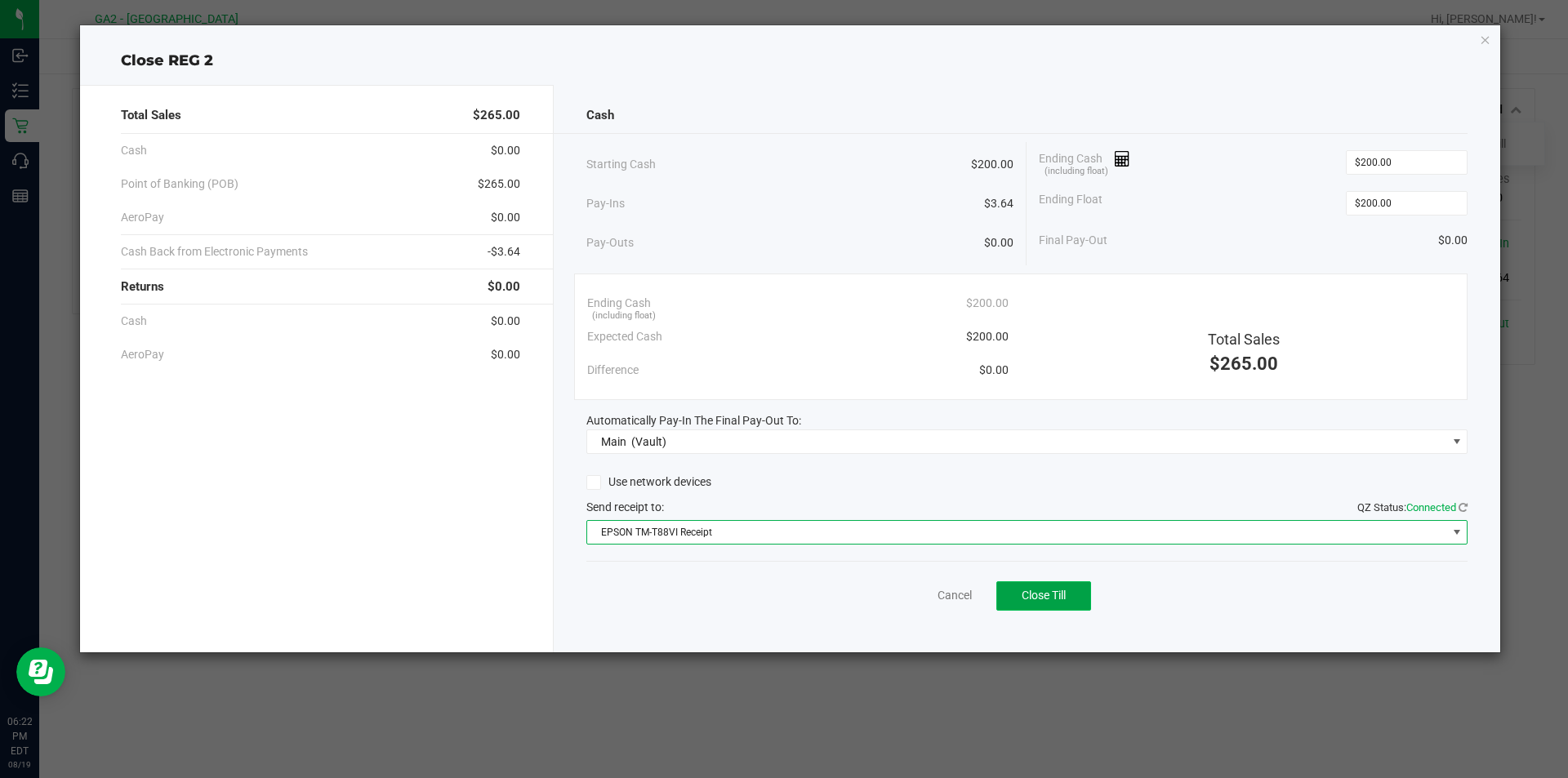
click at [1065, 593] on span "Close Till" at bounding box center [1043, 595] width 44 height 13
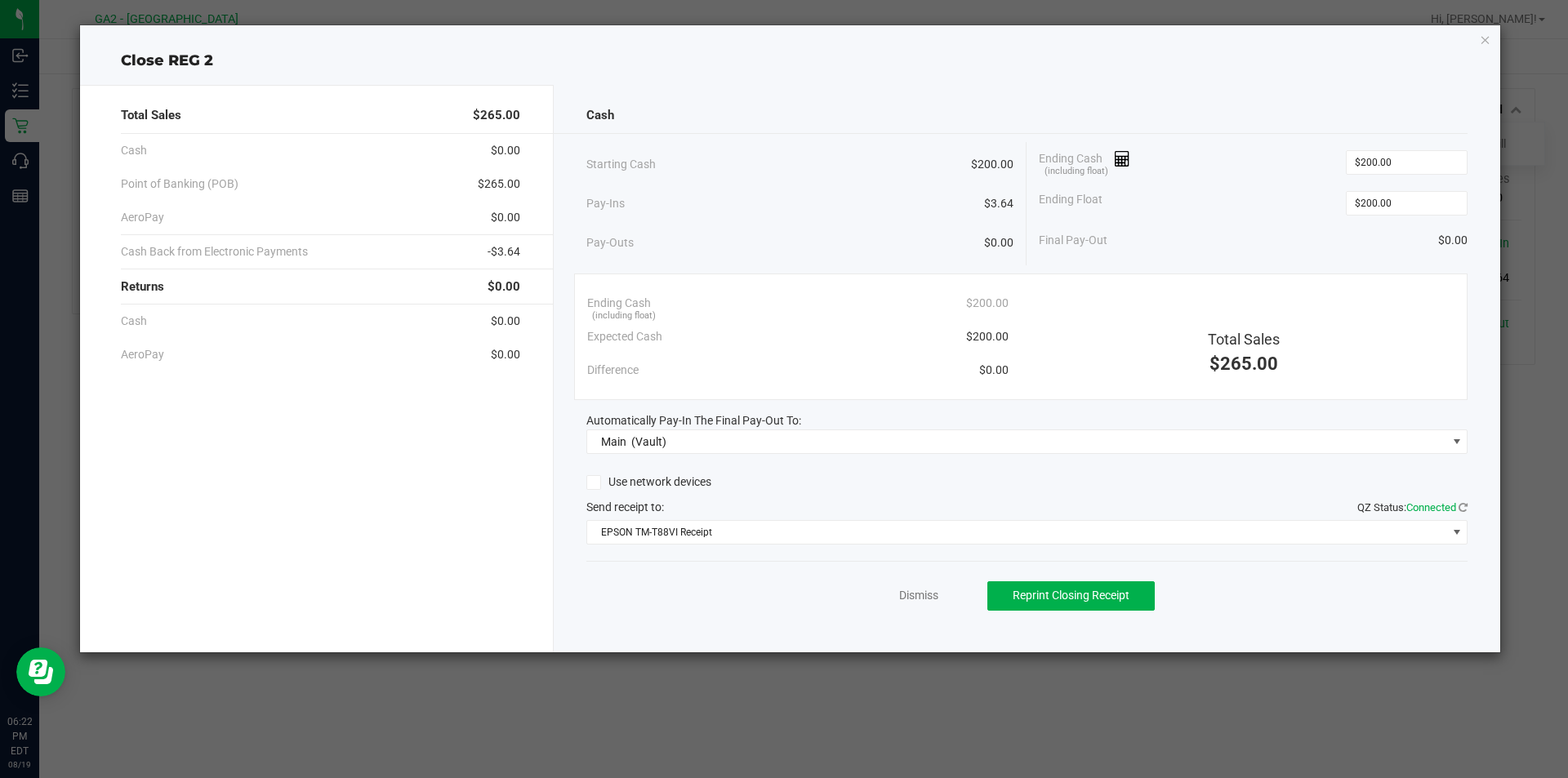
click at [570, 759] on ngb-modal-window "Close REG 2 Total Sales $265.00 Cash $0.00 Point of Banking (POB) $265.00 AeroP…" at bounding box center [790, 389] width 1580 height 778
drag, startPoint x: 950, startPoint y: 593, endPoint x: 907, endPoint y: 604, distance: 44.4
click at [949, 593] on div "Dismiss Reprint Closing Receipt" at bounding box center [1027, 593] width 882 height 63
click at [907, 604] on div "Dismiss Reprint Closing Receipt" at bounding box center [1027, 593] width 882 height 63
click at [931, 590] on link "Dismiss" at bounding box center [918, 595] width 39 height 17
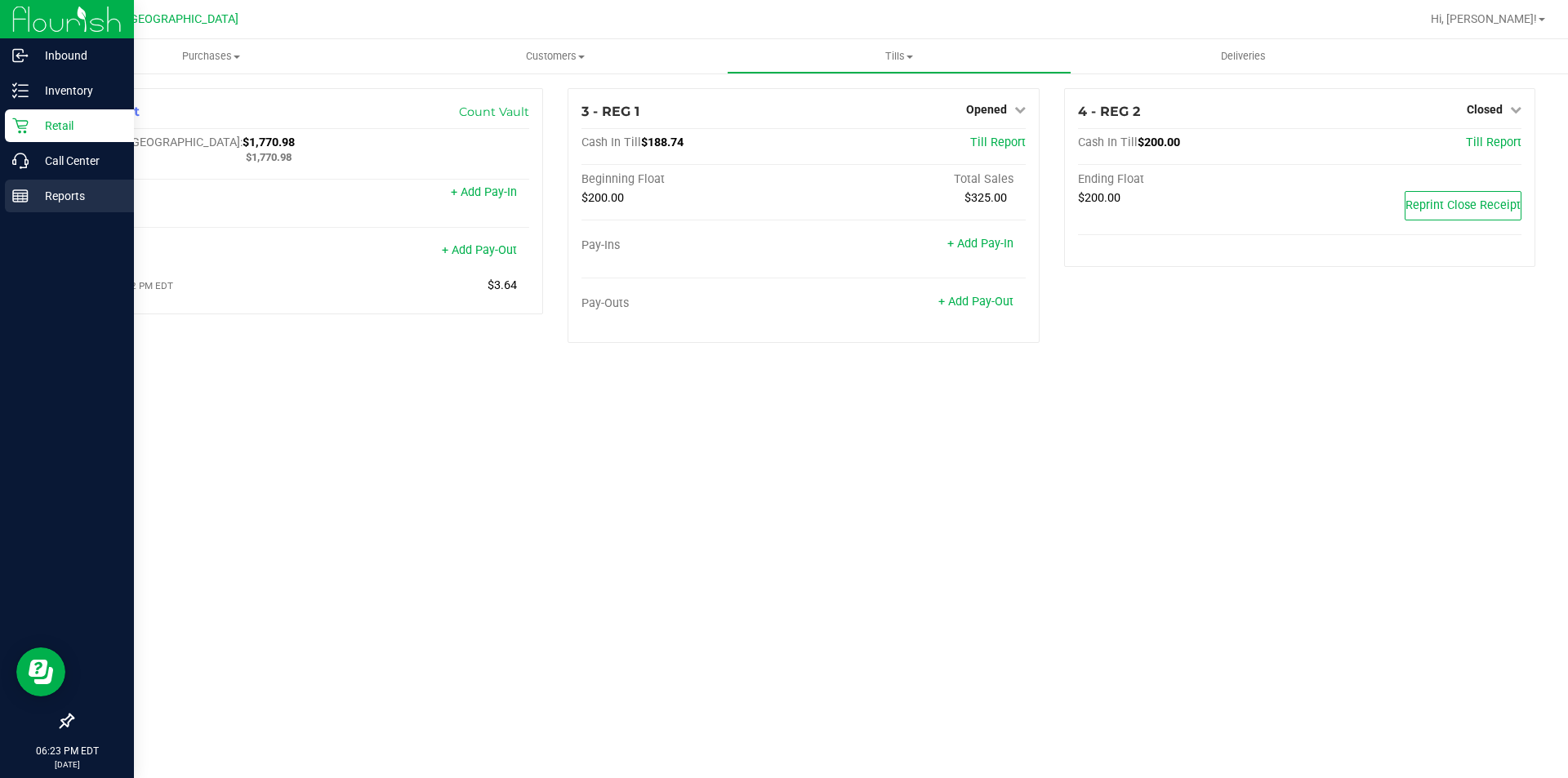
click at [58, 207] on div "Reports" at bounding box center [70, 195] width 129 height 32
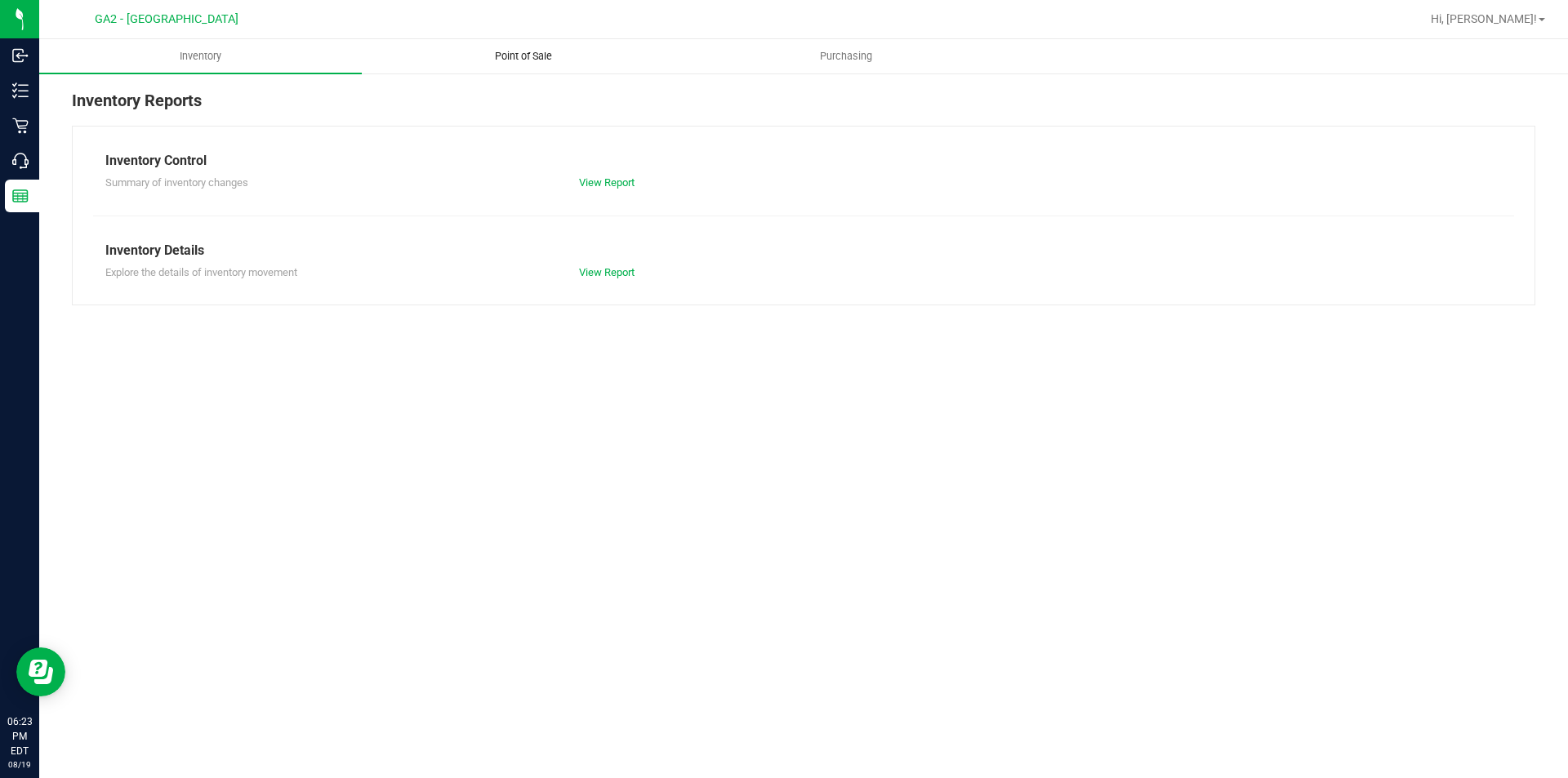
click at [531, 55] on span "Point of Sale" at bounding box center [523, 56] width 101 height 15
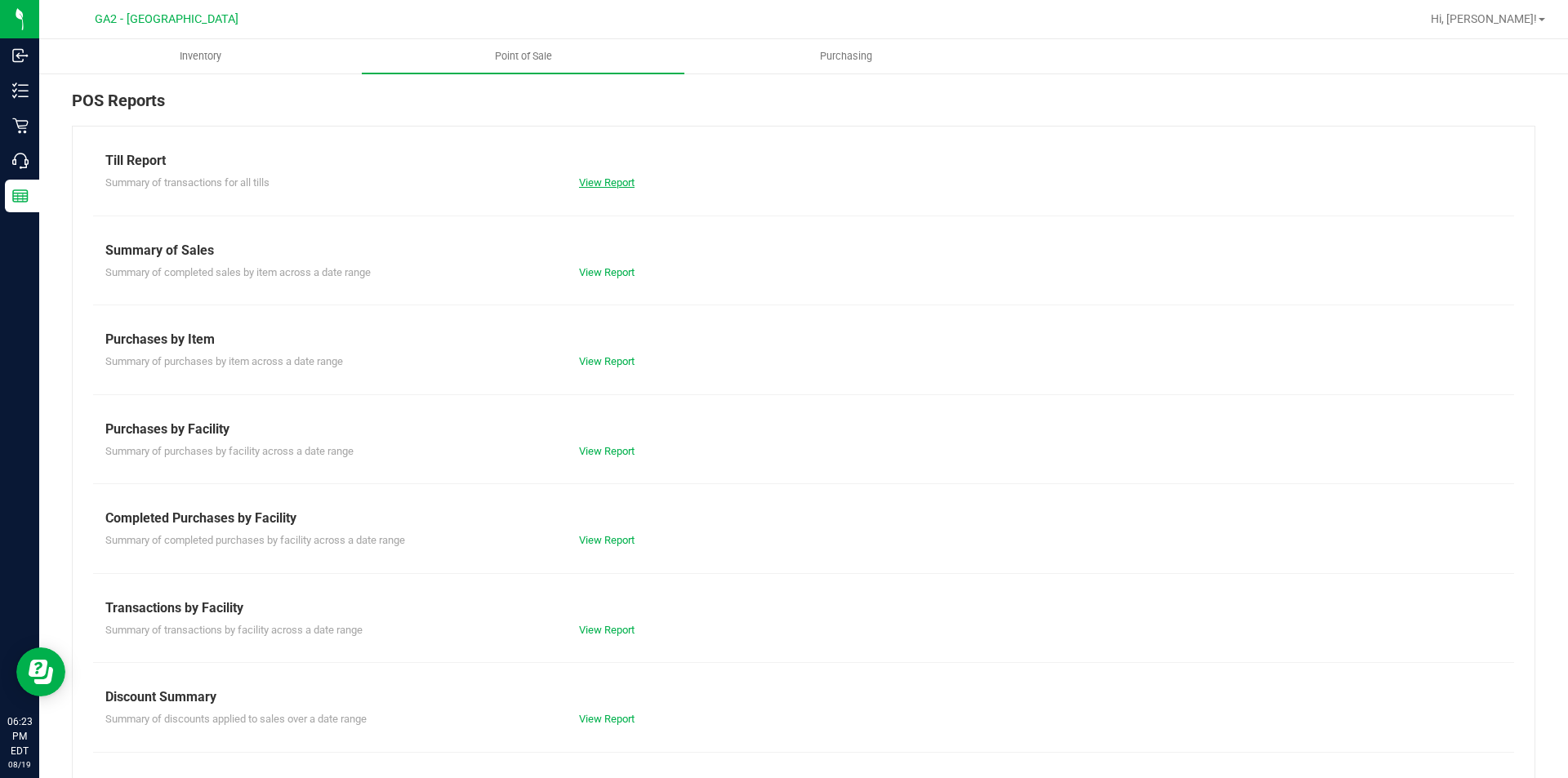
click at [599, 182] on link "View Report" at bounding box center [606, 182] width 55 height 12
